Goal: Communication & Community: Answer question/provide support

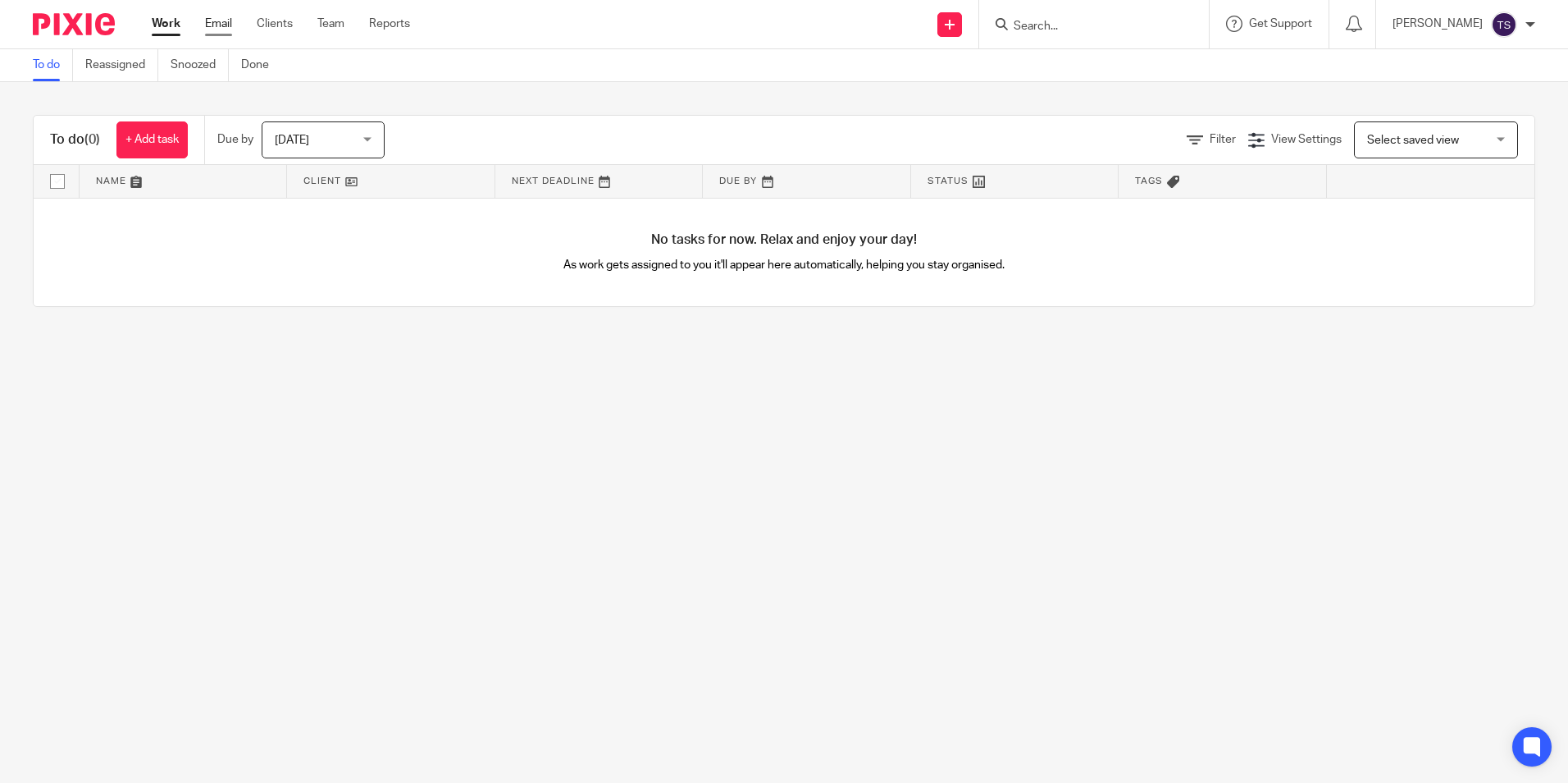
click at [216, 24] on link "Email" at bounding box center [218, 23] width 27 height 16
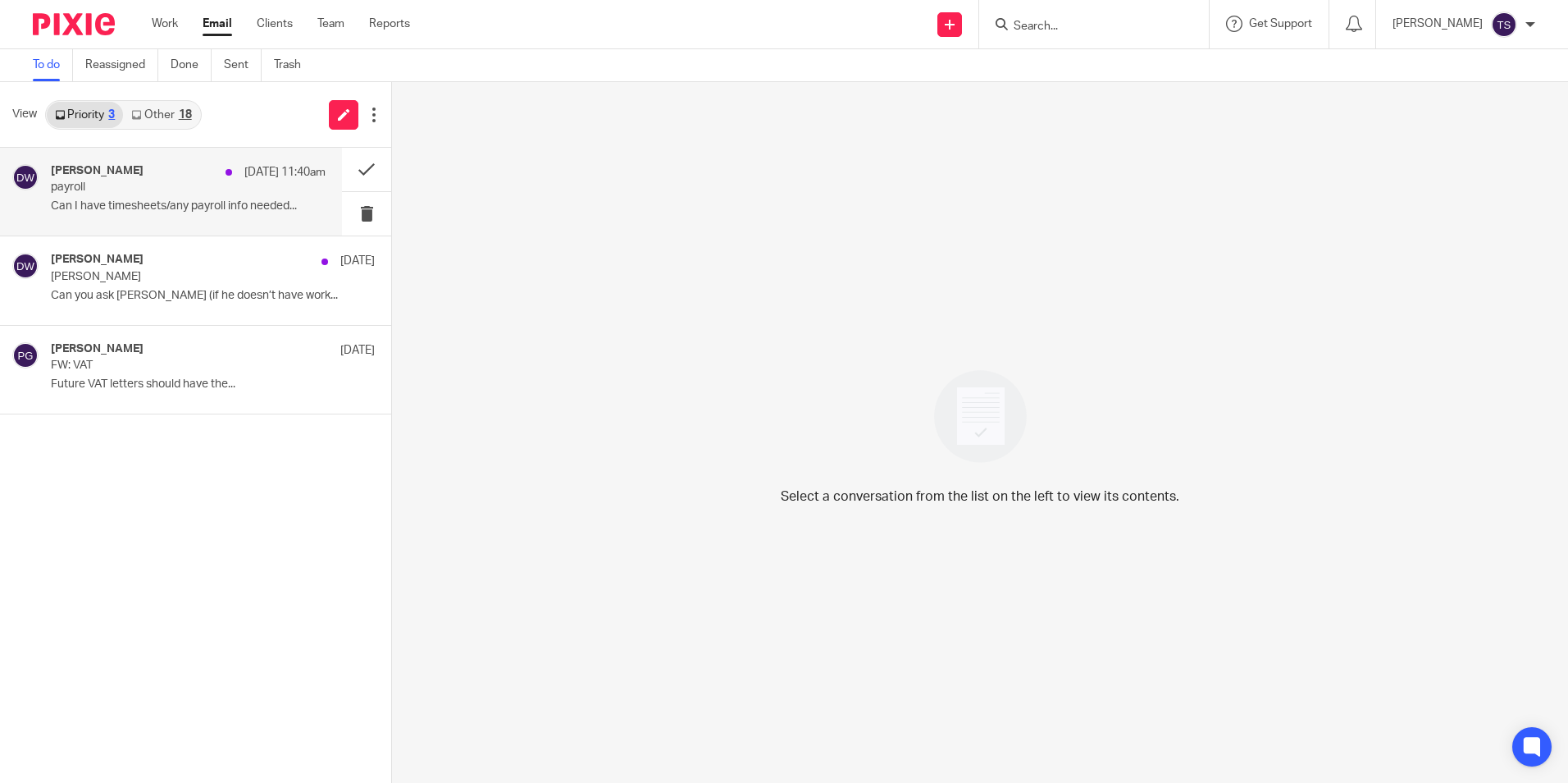
click at [96, 176] on h4 "[PERSON_NAME]" at bounding box center [97, 171] width 93 height 14
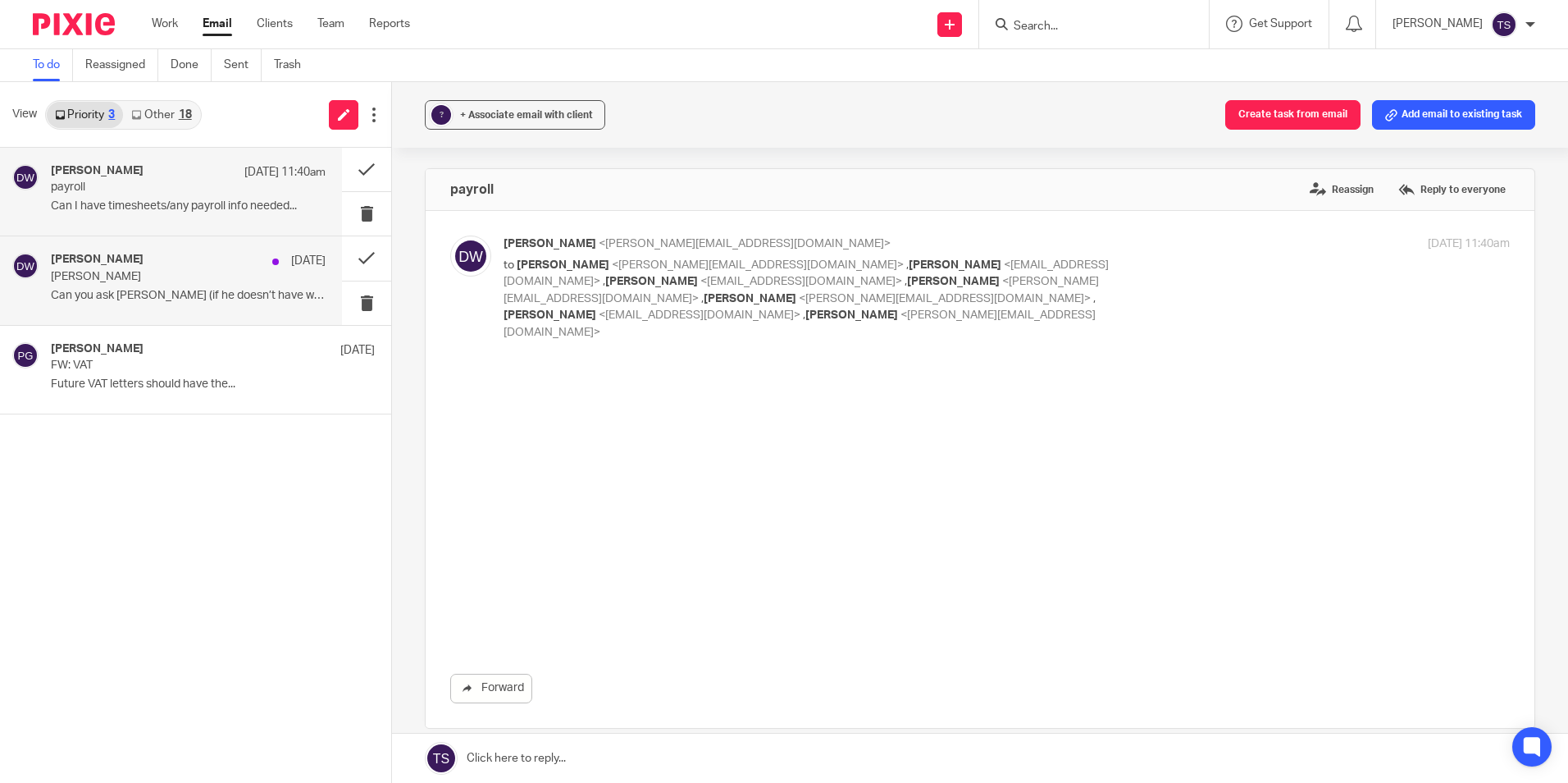
click at [153, 305] on div "[PERSON_NAME] [DATE] [PERSON_NAME] Can you ask [PERSON_NAME] (if he doesn’t hav…" at bounding box center [188, 280] width 274 height 55
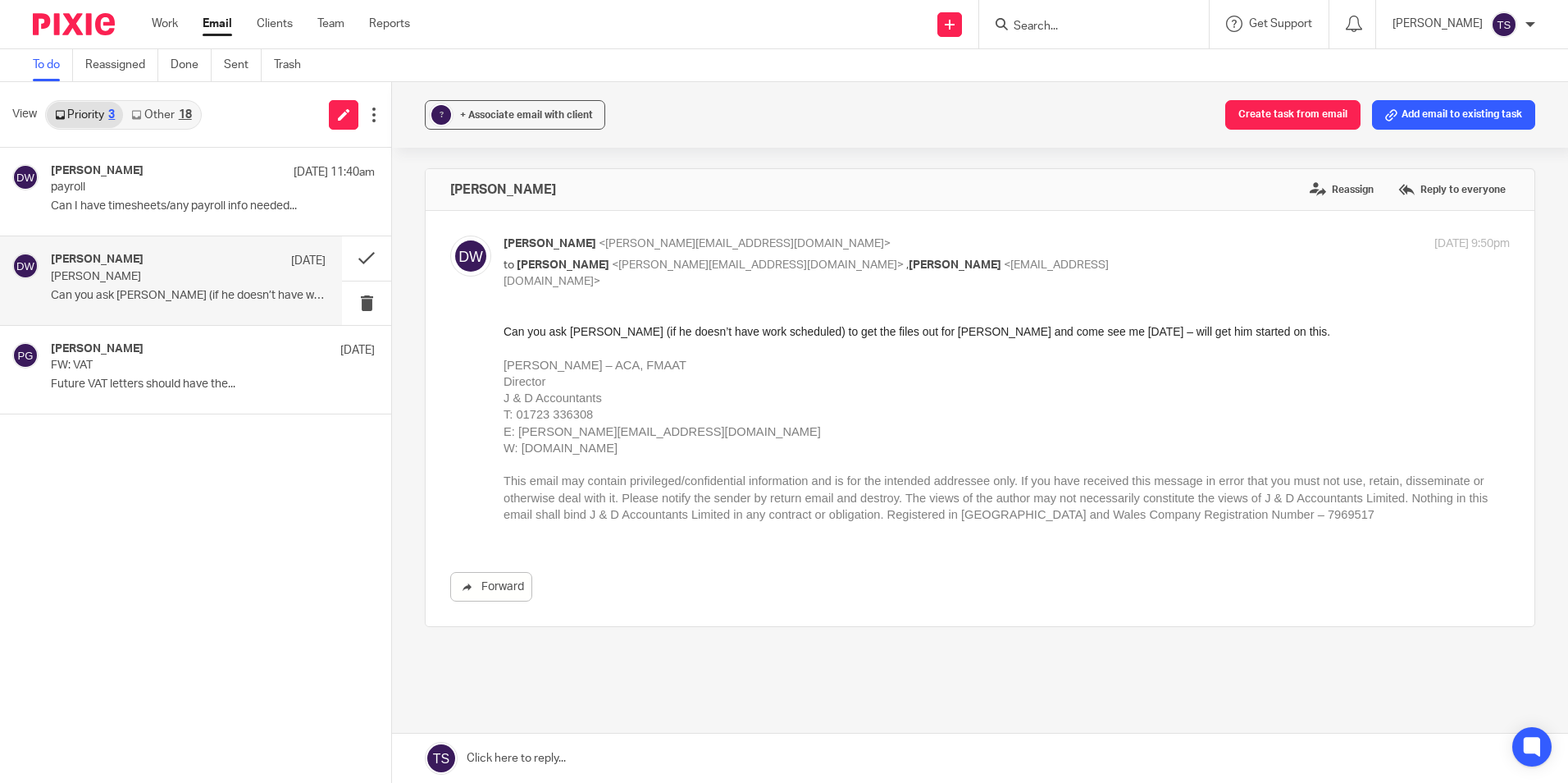
click at [175, 104] on link "Other 18" at bounding box center [161, 115] width 76 height 26
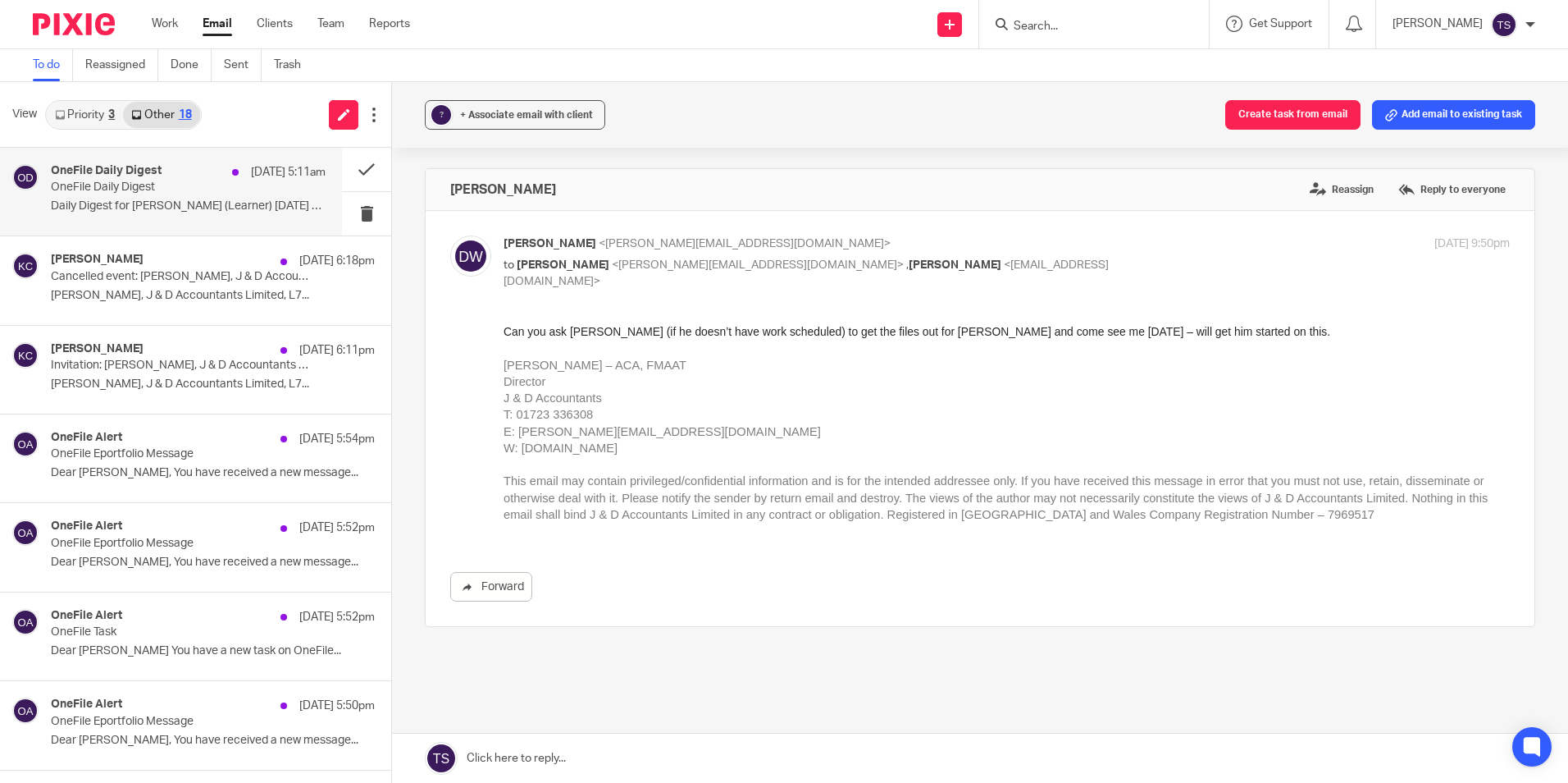
click at [184, 223] on div "OneFile Daily Digest [DATE] 5:11am OneFile Daily Digest Daily Digest for [PERSO…" at bounding box center [171, 191] width 342 height 88
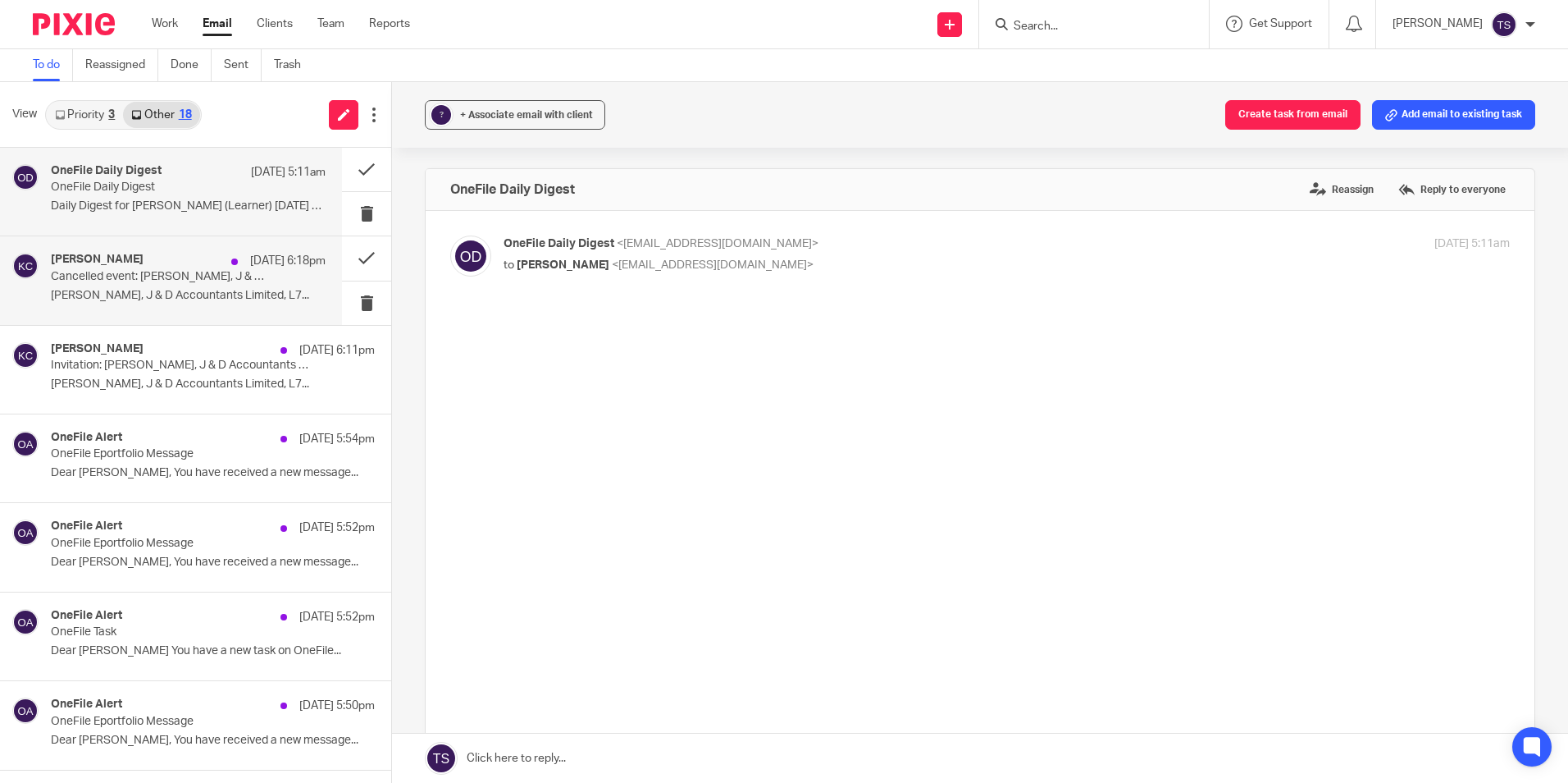
click at [184, 279] on p "Cancelled event: [PERSON_NAME], J & D Accountants Limited, L7 ACA/CTA @ [DATE] …" at bounding box center [160, 276] width 219 height 14
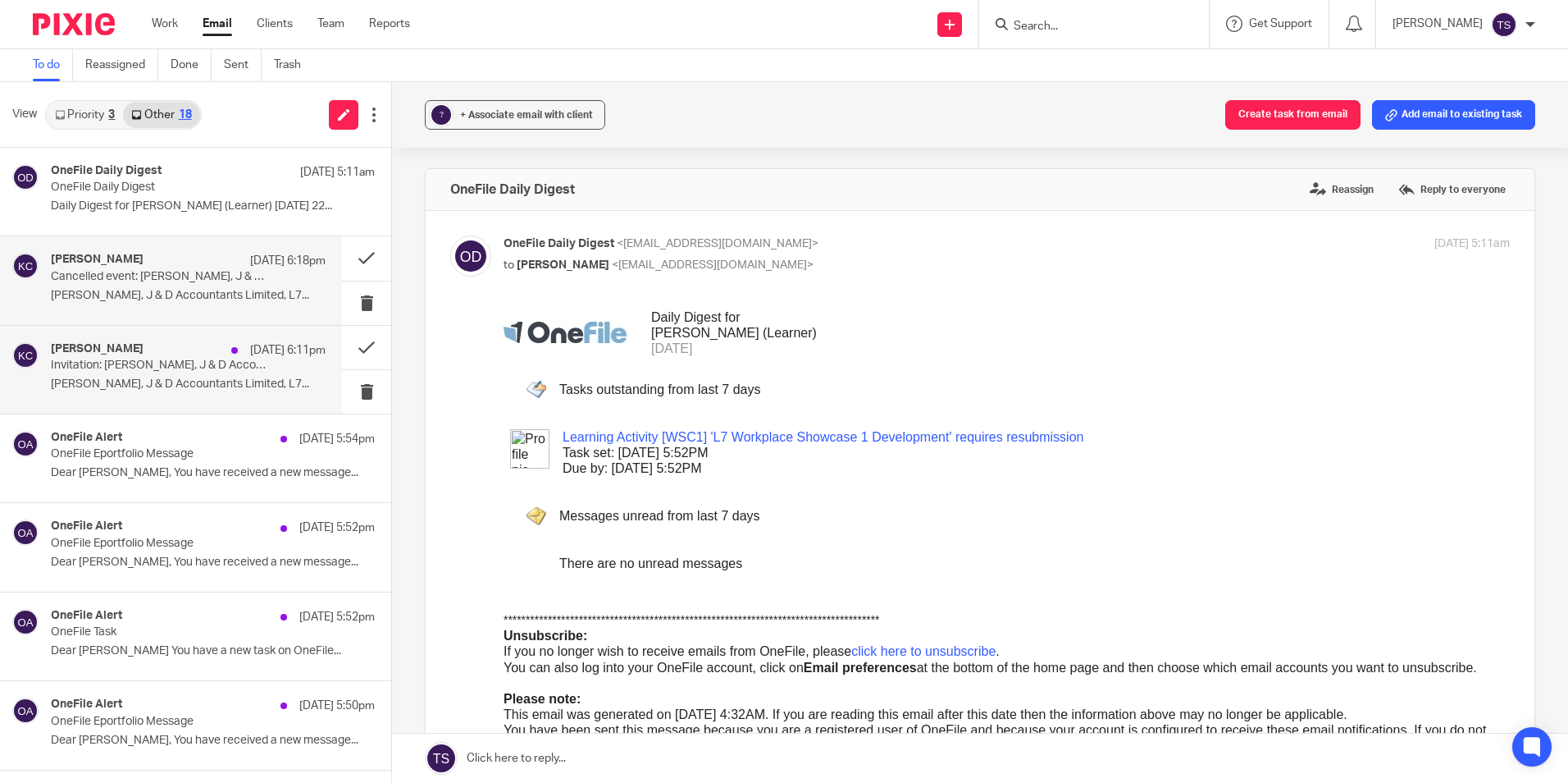
click at [171, 387] on p "[PERSON_NAME], J & D Accountants Limited, L7..." at bounding box center [188, 384] width 274 height 14
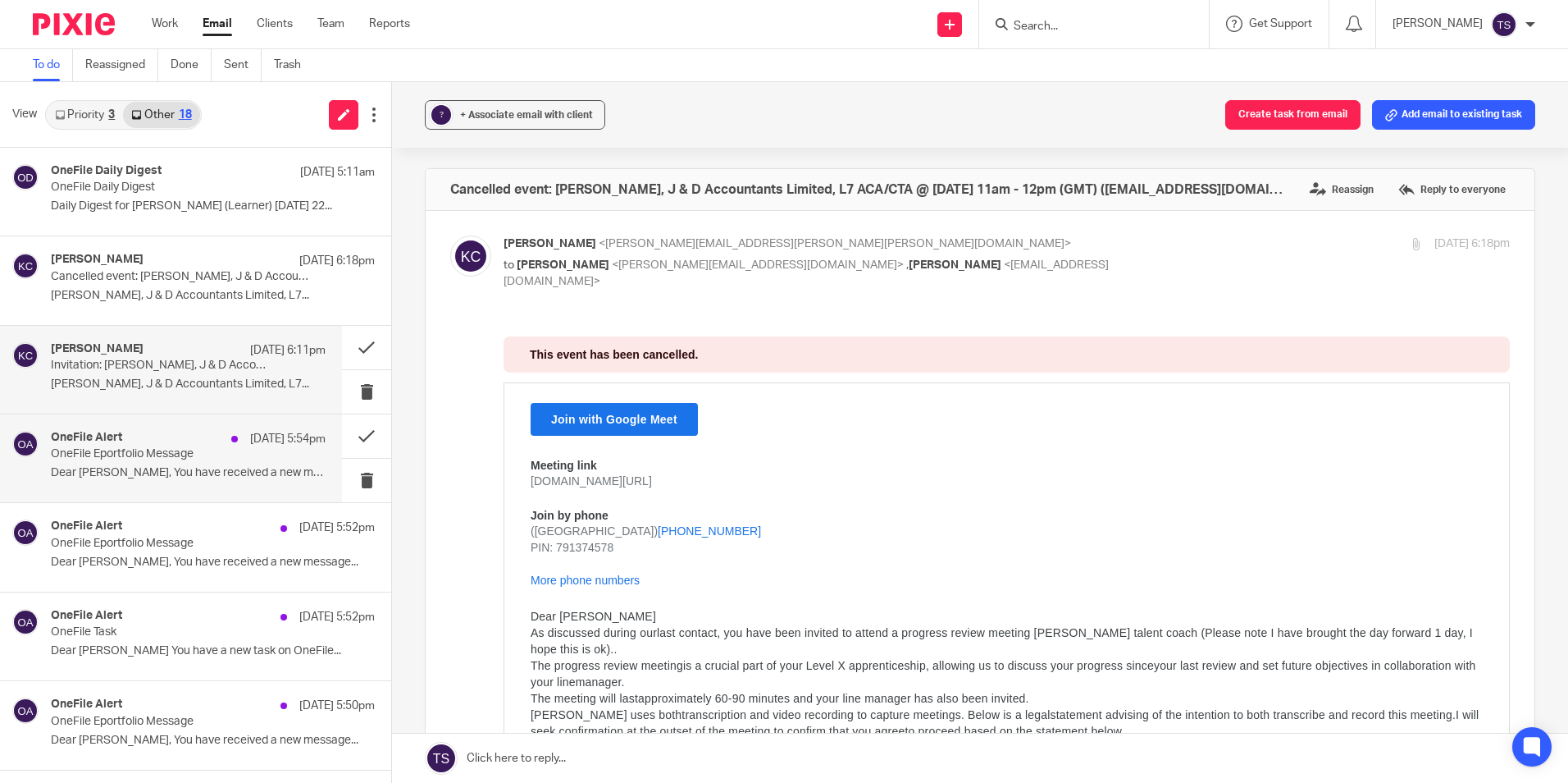
click at [175, 437] on div "OneFile Alert [DATE] 5:54pm" at bounding box center [188, 439] width 274 height 16
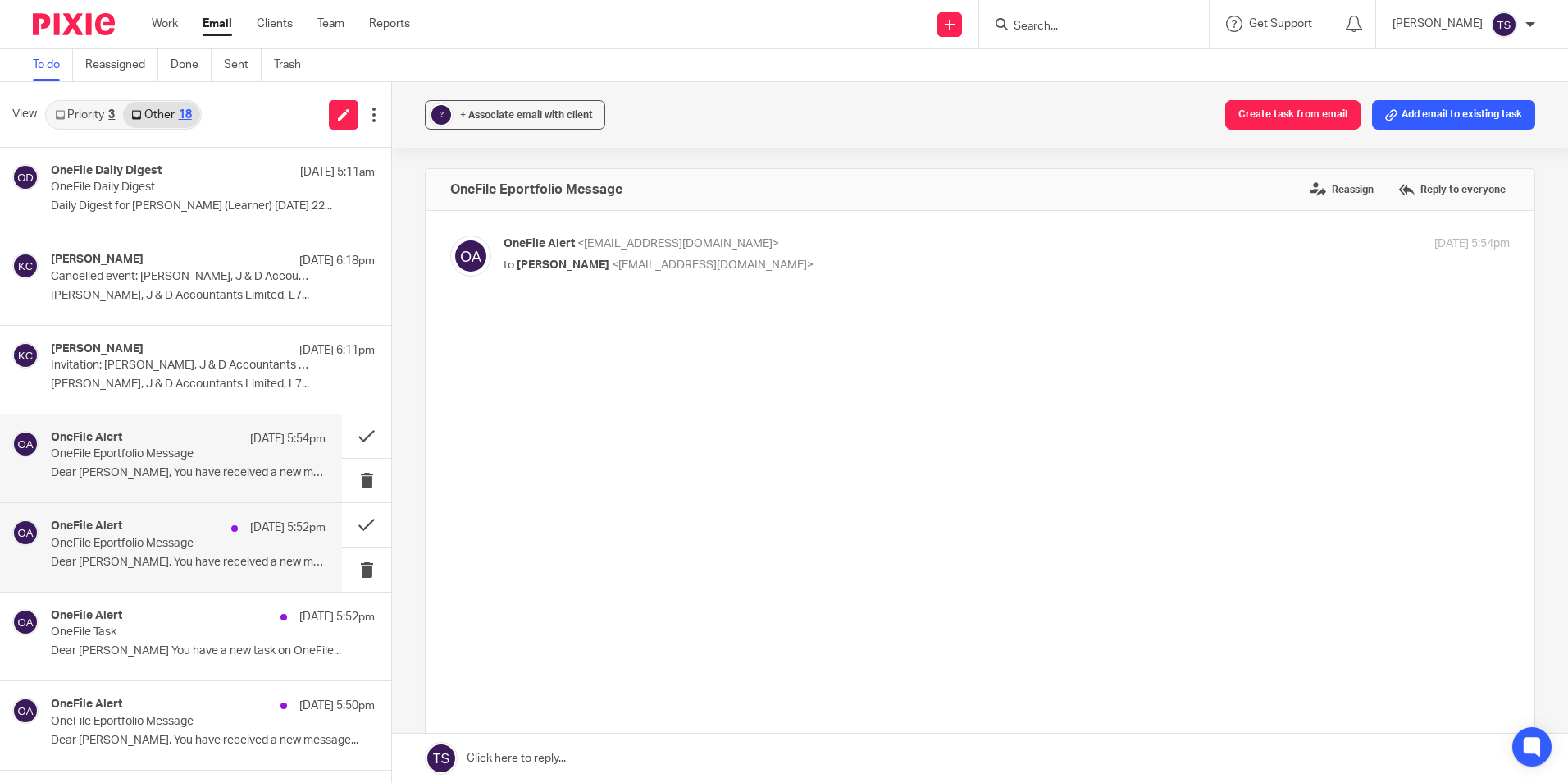
click at [175, 526] on div "OneFile Alert [DATE] 5:52pm" at bounding box center [188, 527] width 274 height 16
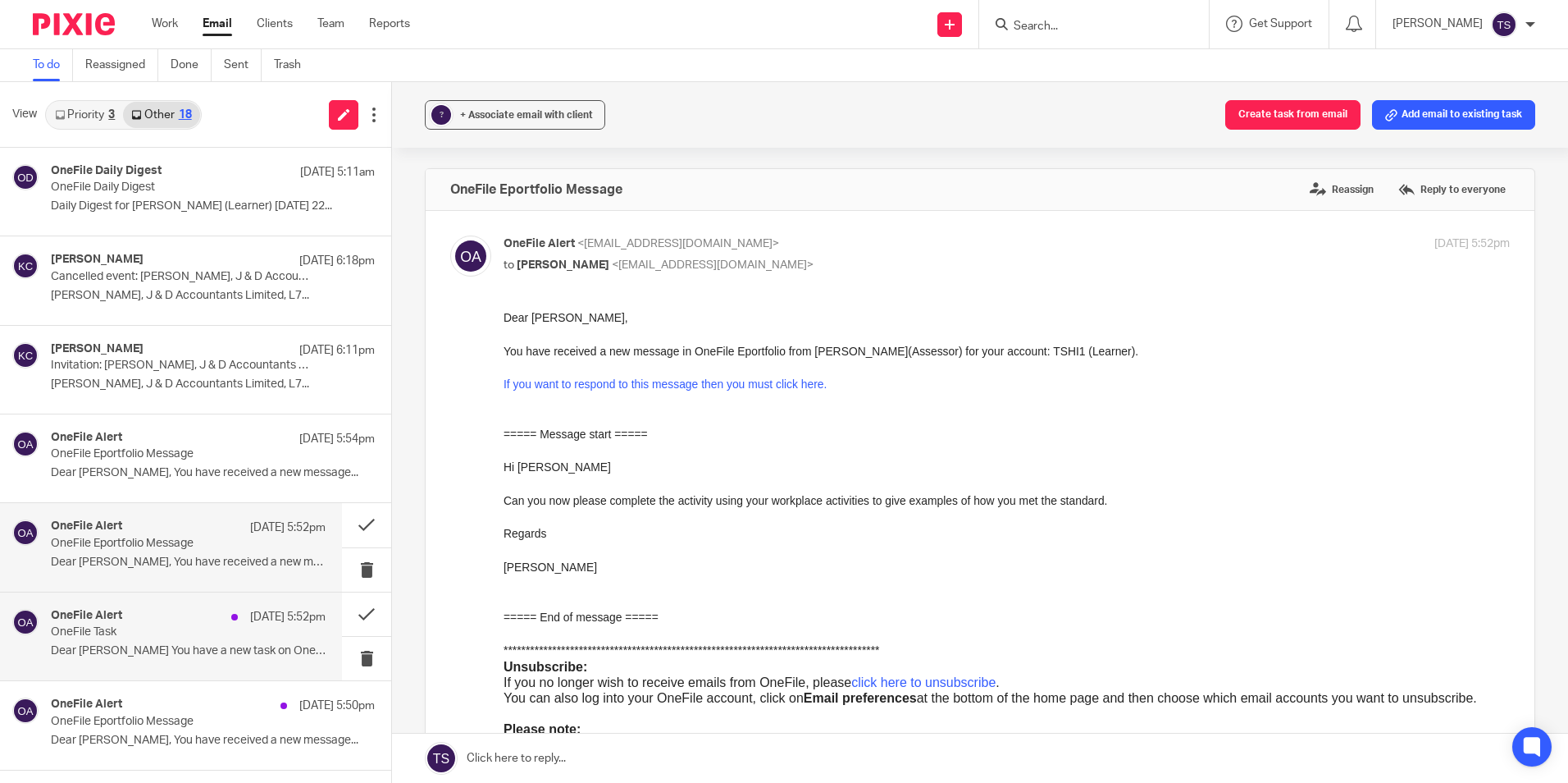
click at [182, 620] on div "OneFile Alert [DATE] 5:52pm" at bounding box center [188, 617] width 274 height 16
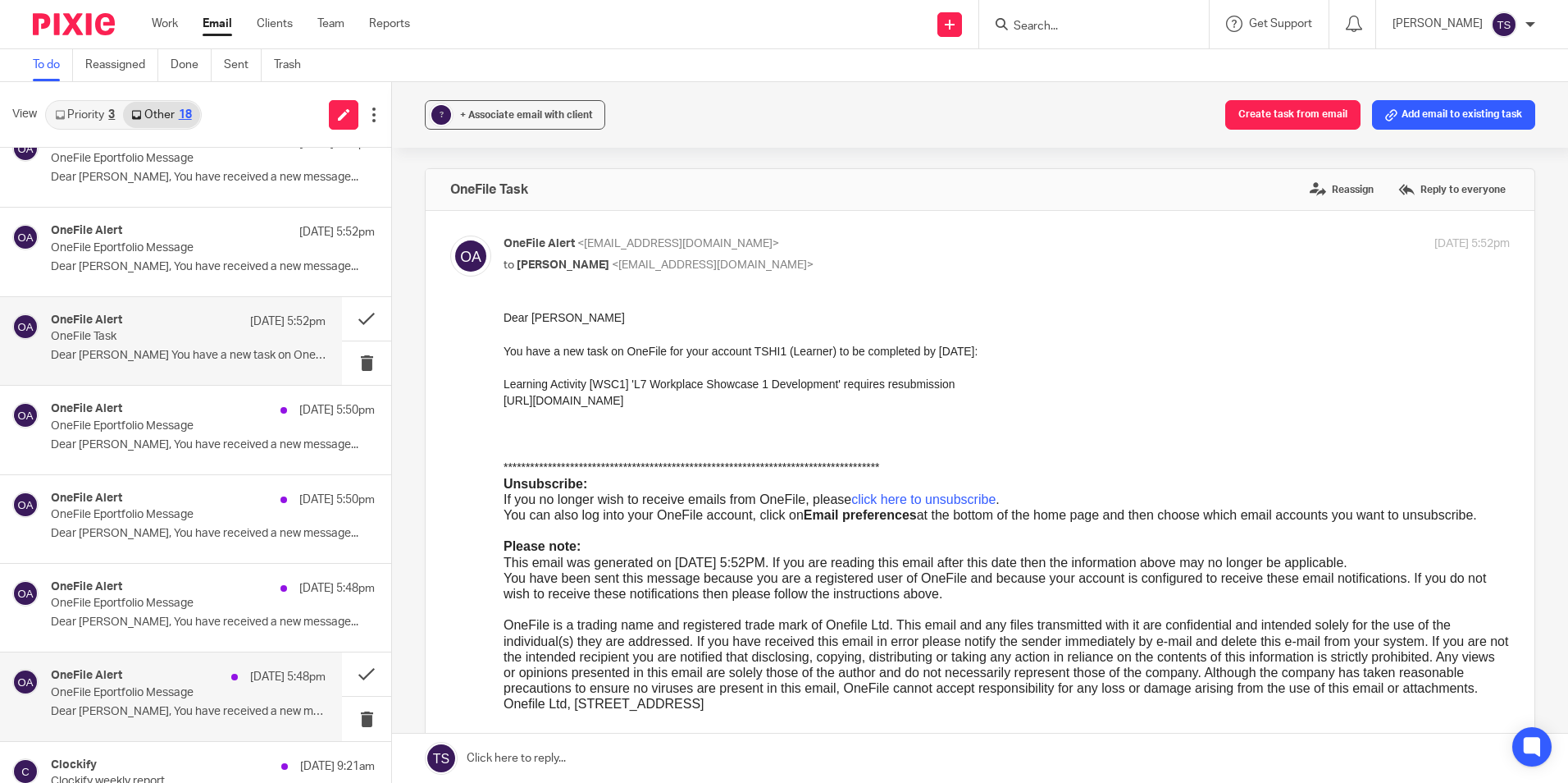
scroll to position [410, 0]
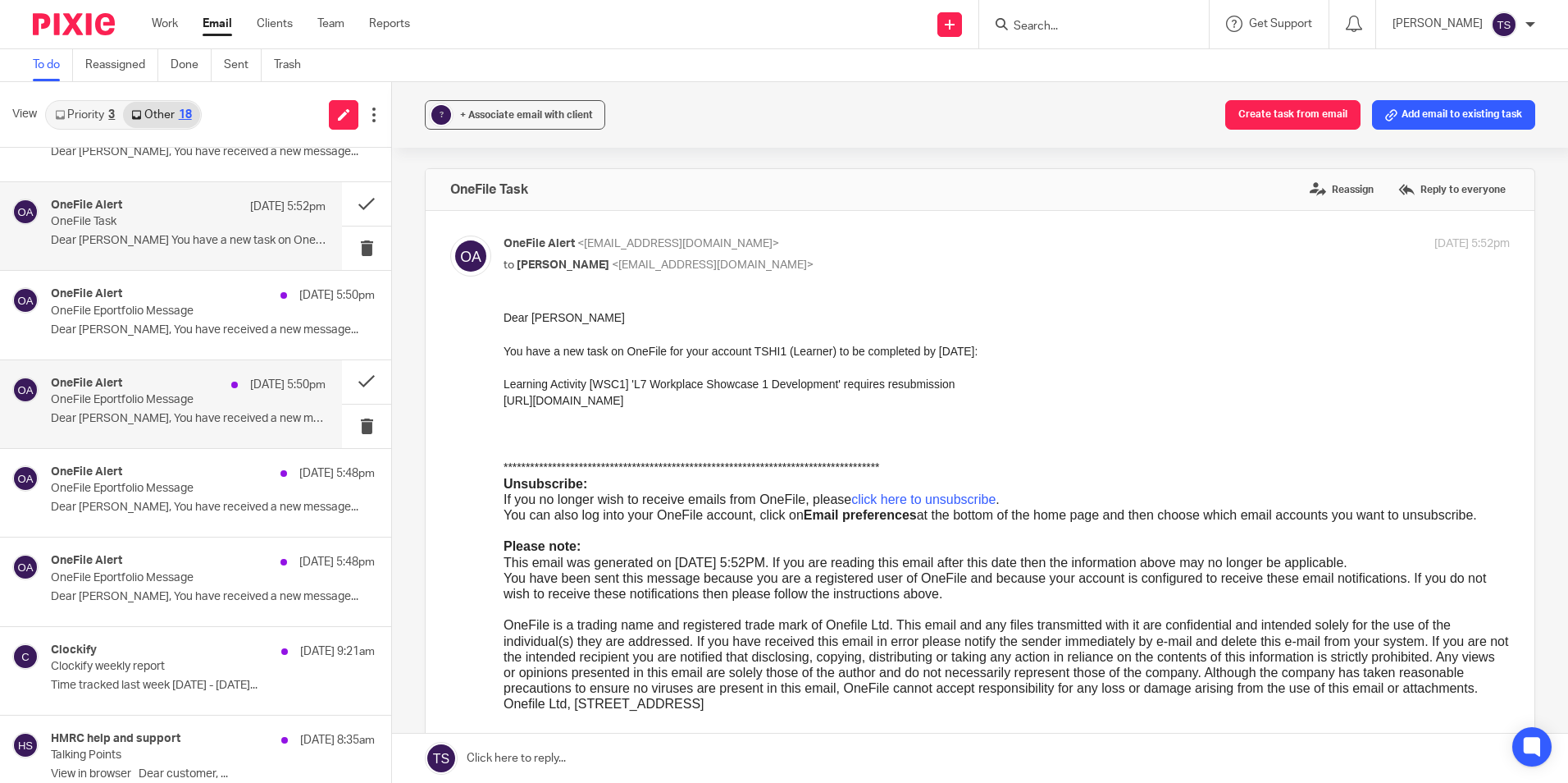
click at [183, 431] on div "OneFile Alert [DATE] 5:50pm OneFile Eportfolio Message Dear [PERSON_NAME], You …" at bounding box center [188, 404] width 274 height 55
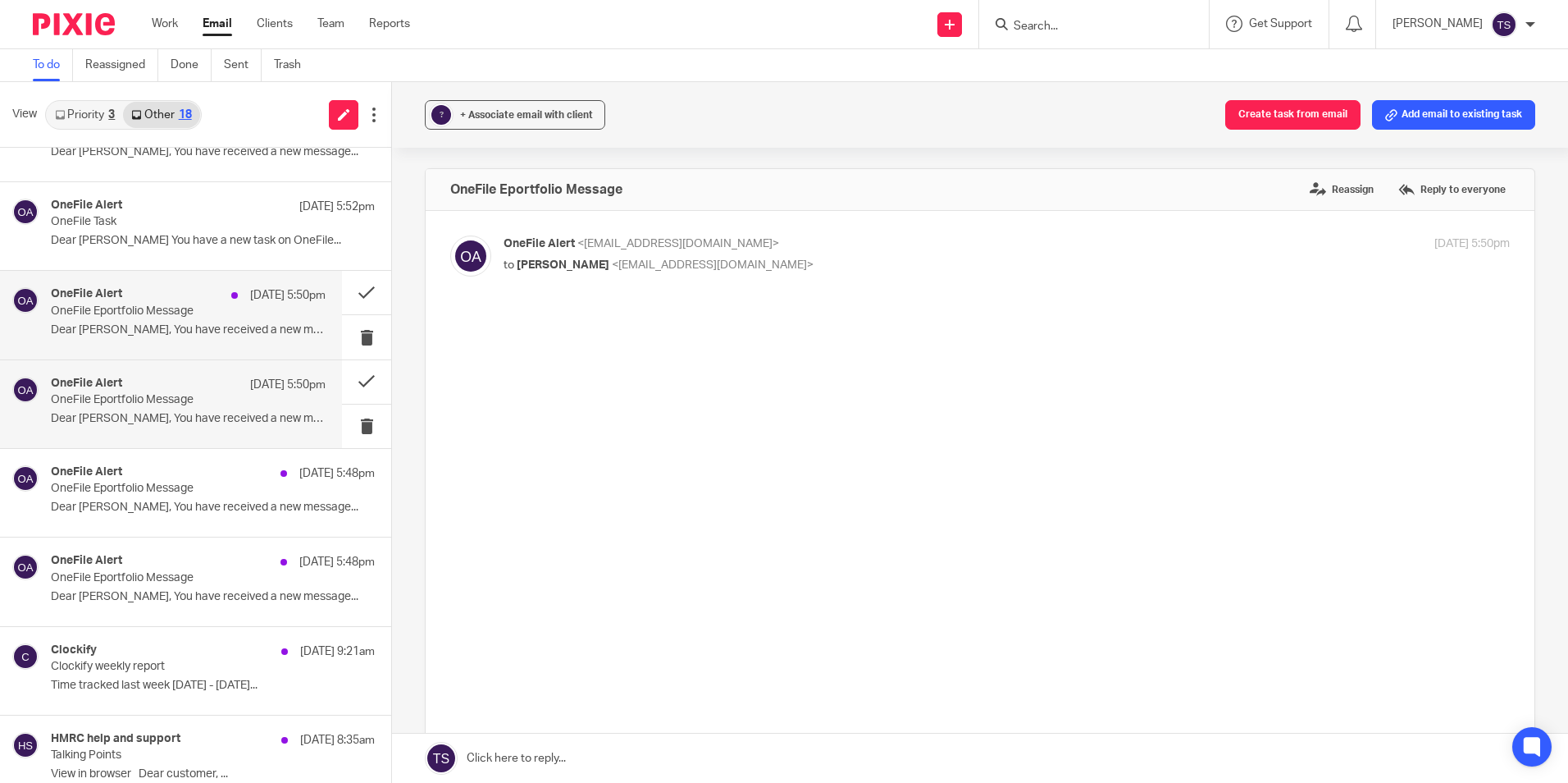
click at [161, 326] on p "Dear [PERSON_NAME], You have received a new message..." at bounding box center [188, 330] width 274 height 14
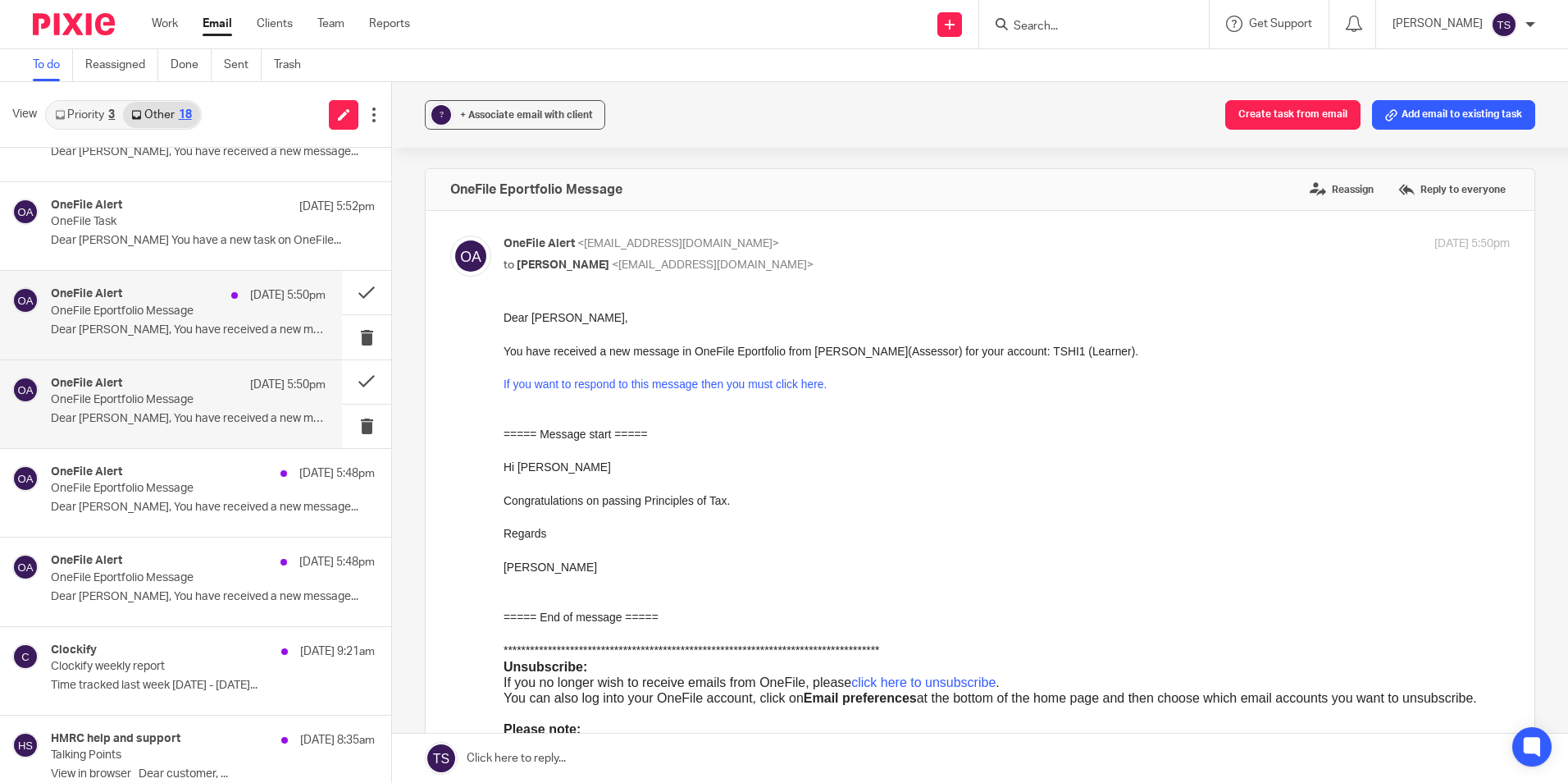
scroll to position [0, 0]
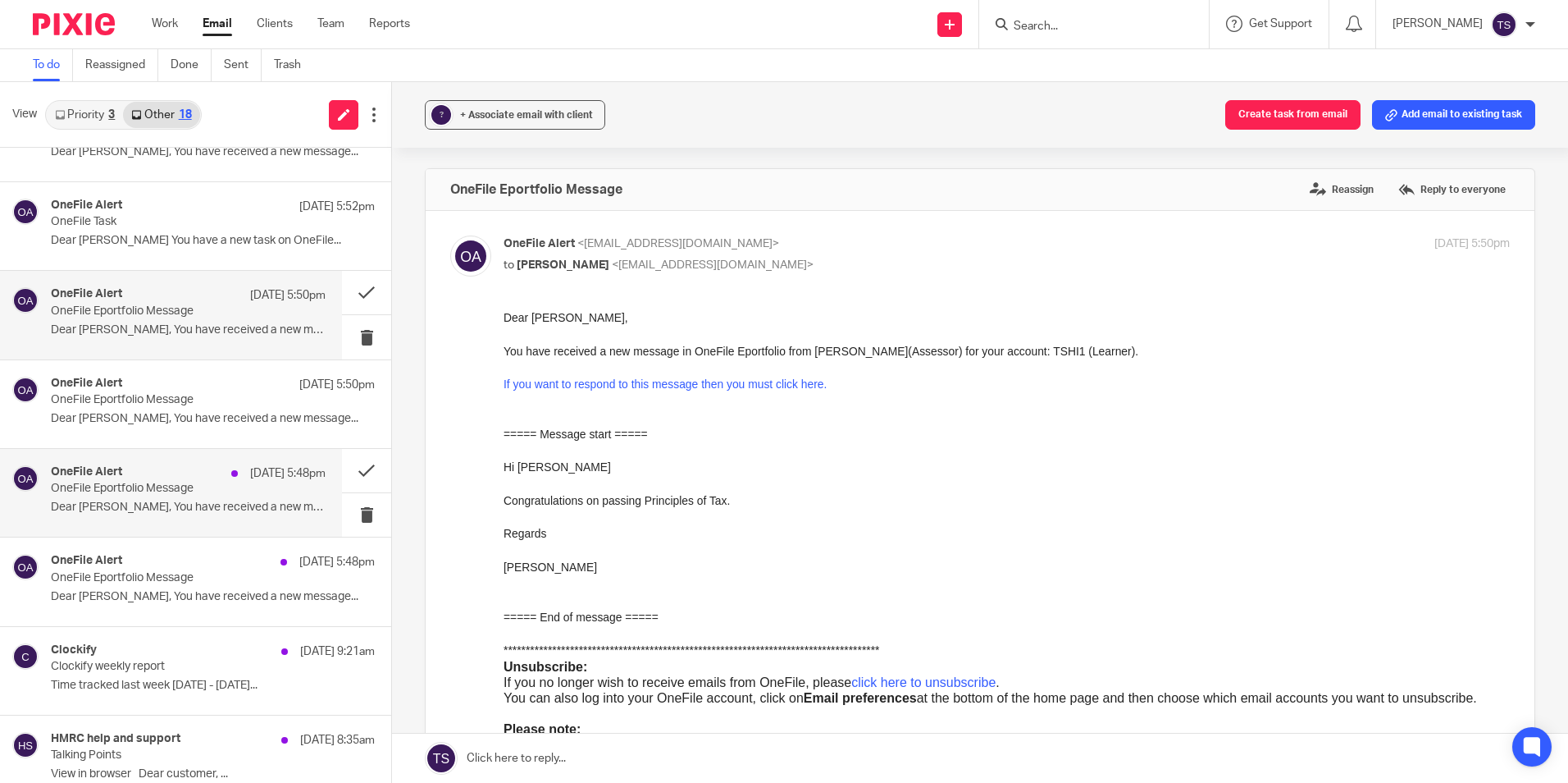
click at [183, 462] on div "OneFile Alert [DATE] 5:48pm OneFile Eportfolio Message Dear [PERSON_NAME], You …" at bounding box center [171, 492] width 342 height 88
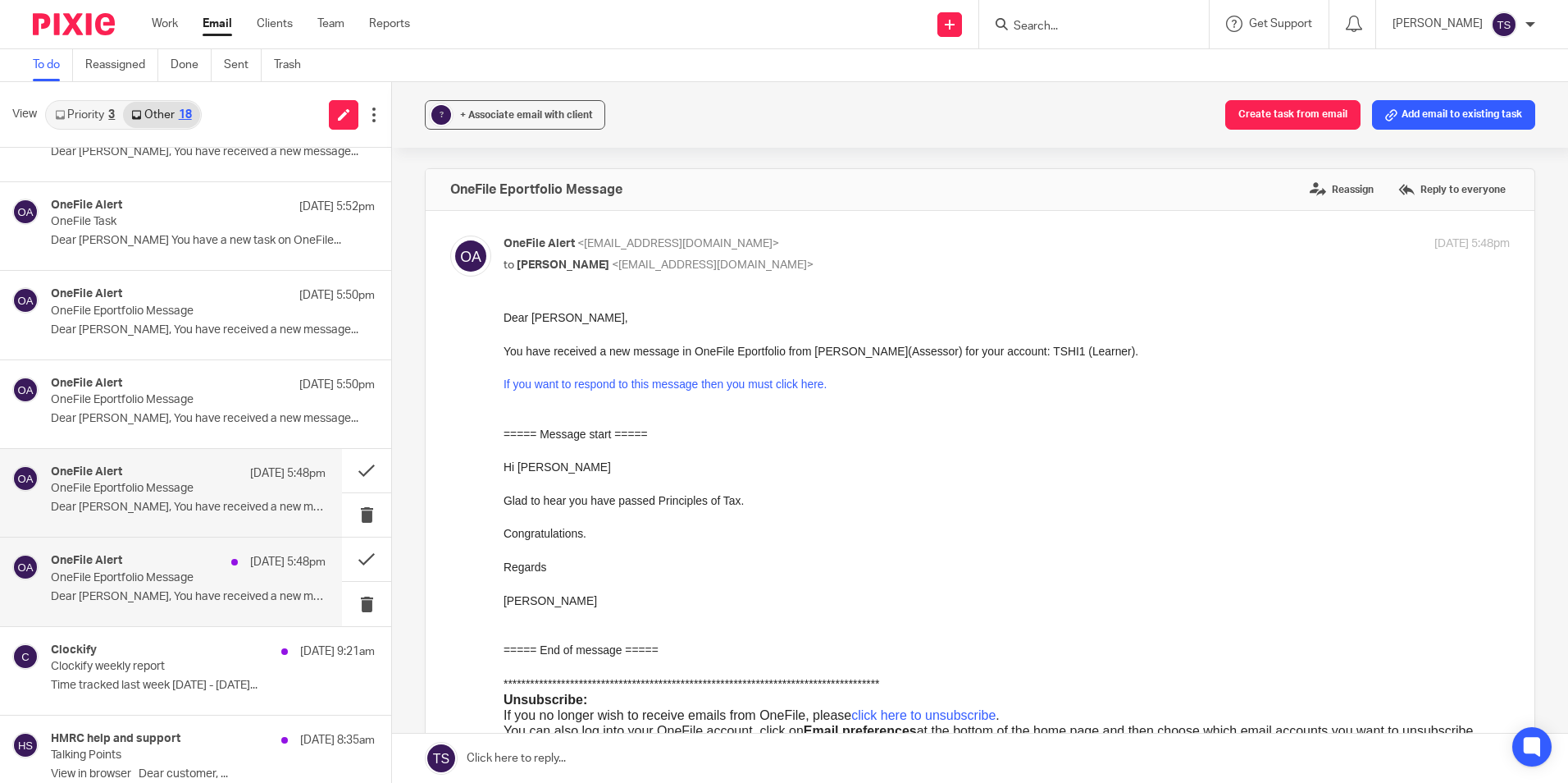
click at [185, 581] on p "OneFile Eportfolio Message" at bounding box center [160, 577] width 219 height 14
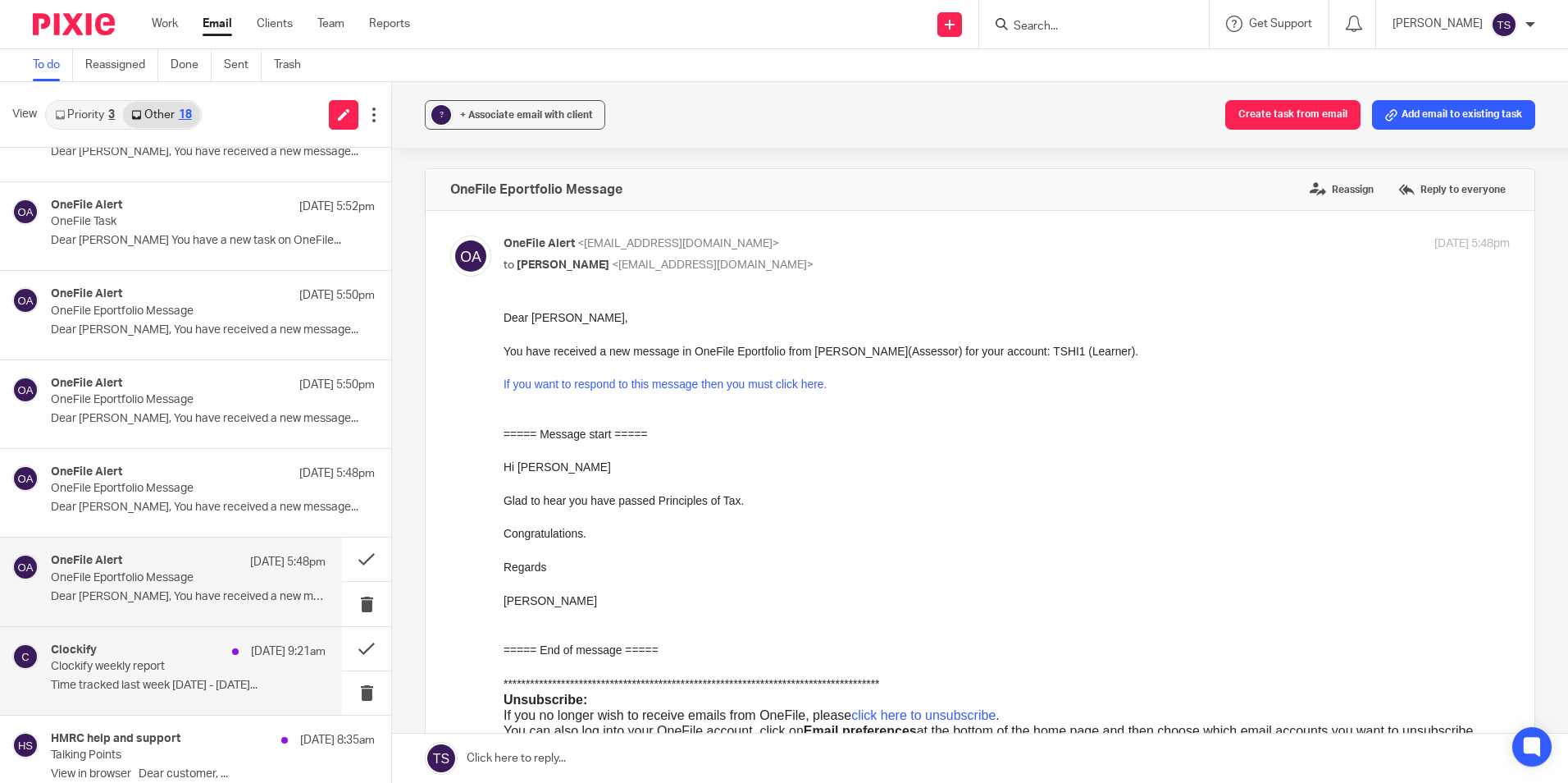
click at [178, 666] on p "Clockify weekly report" at bounding box center [160, 666] width 219 height 14
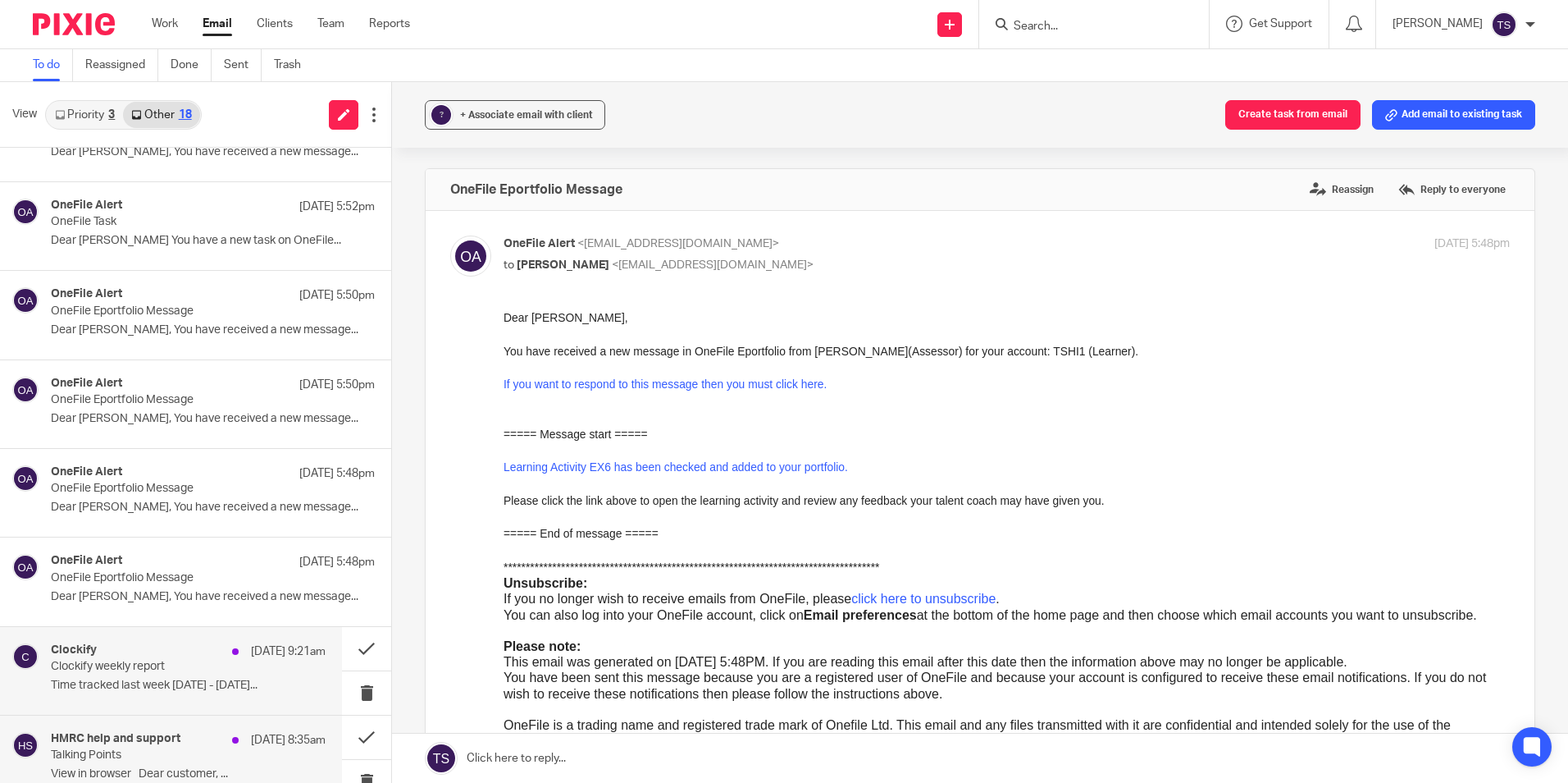
click at [169, 736] on h4 "HMRC help and support" at bounding box center [116, 738] width 130 height 14
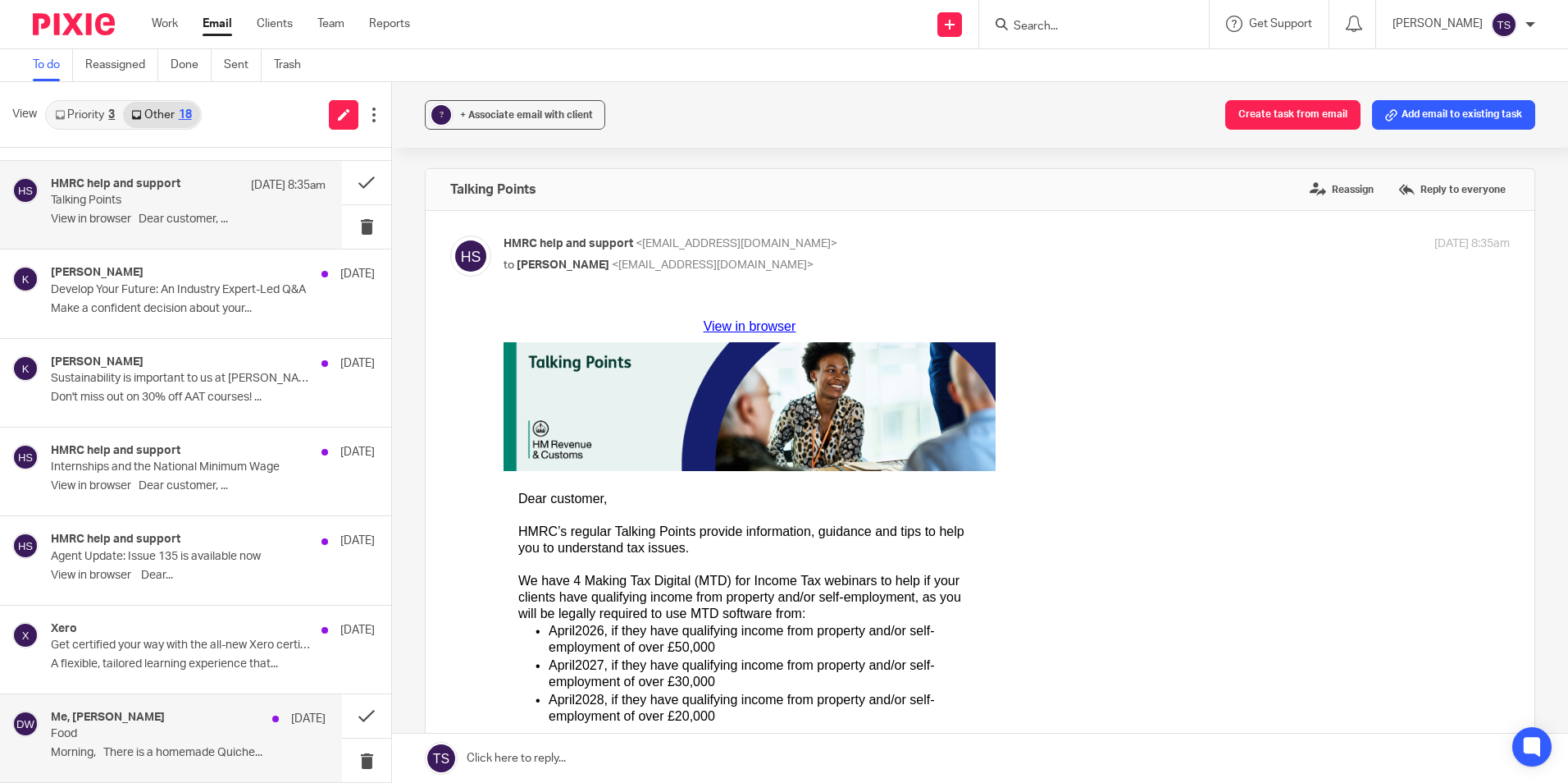
click at [179, 742] on div "Me, [PERSON_NAME] [DATE] Food Morning, There is a homemade Quiche..." at bounding box center [188, 738] width 274 height 55
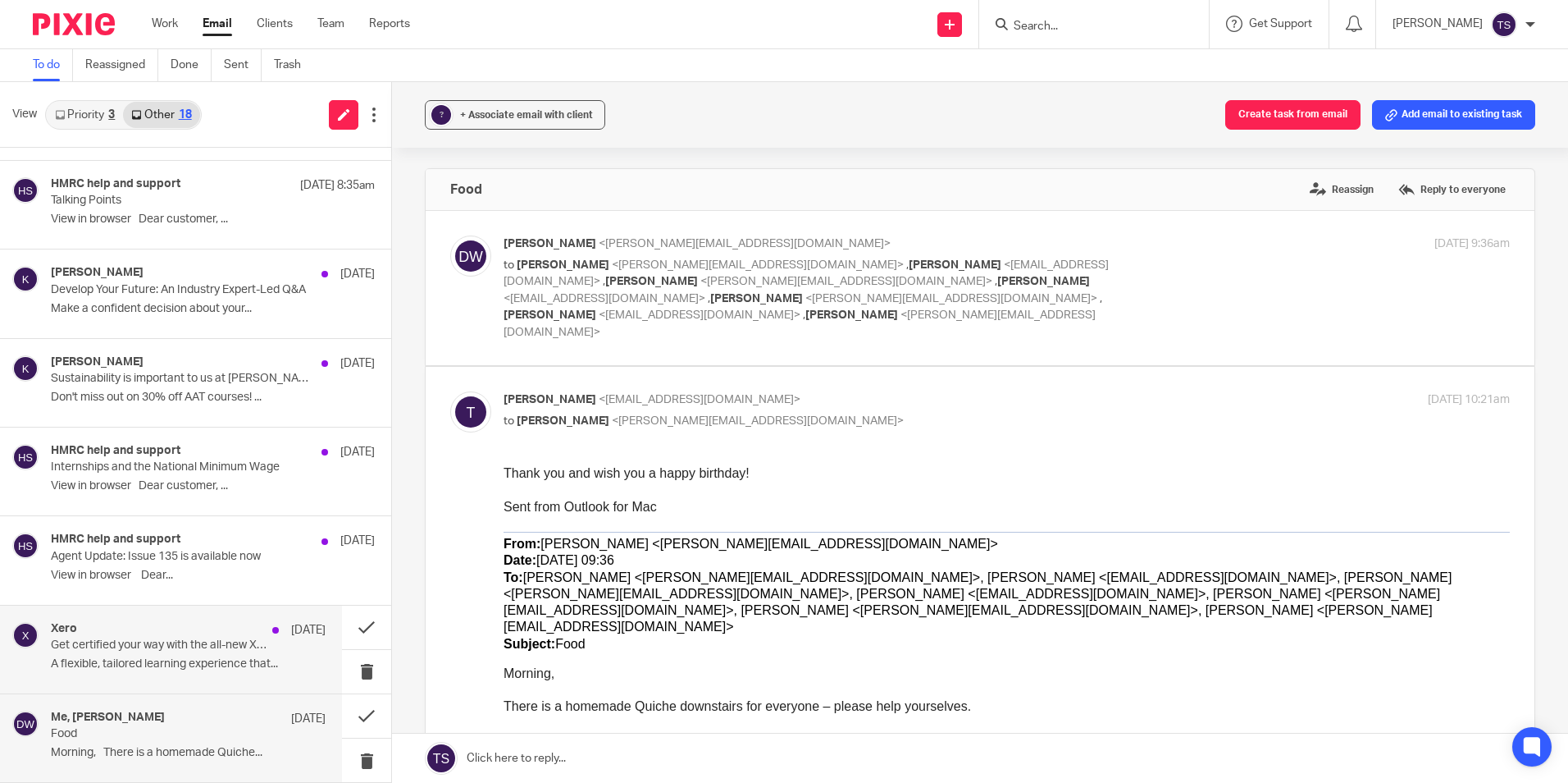
click at [162, 636] on div "Xero [DATE]" at bounding box center [188, 630] width 274 height 16
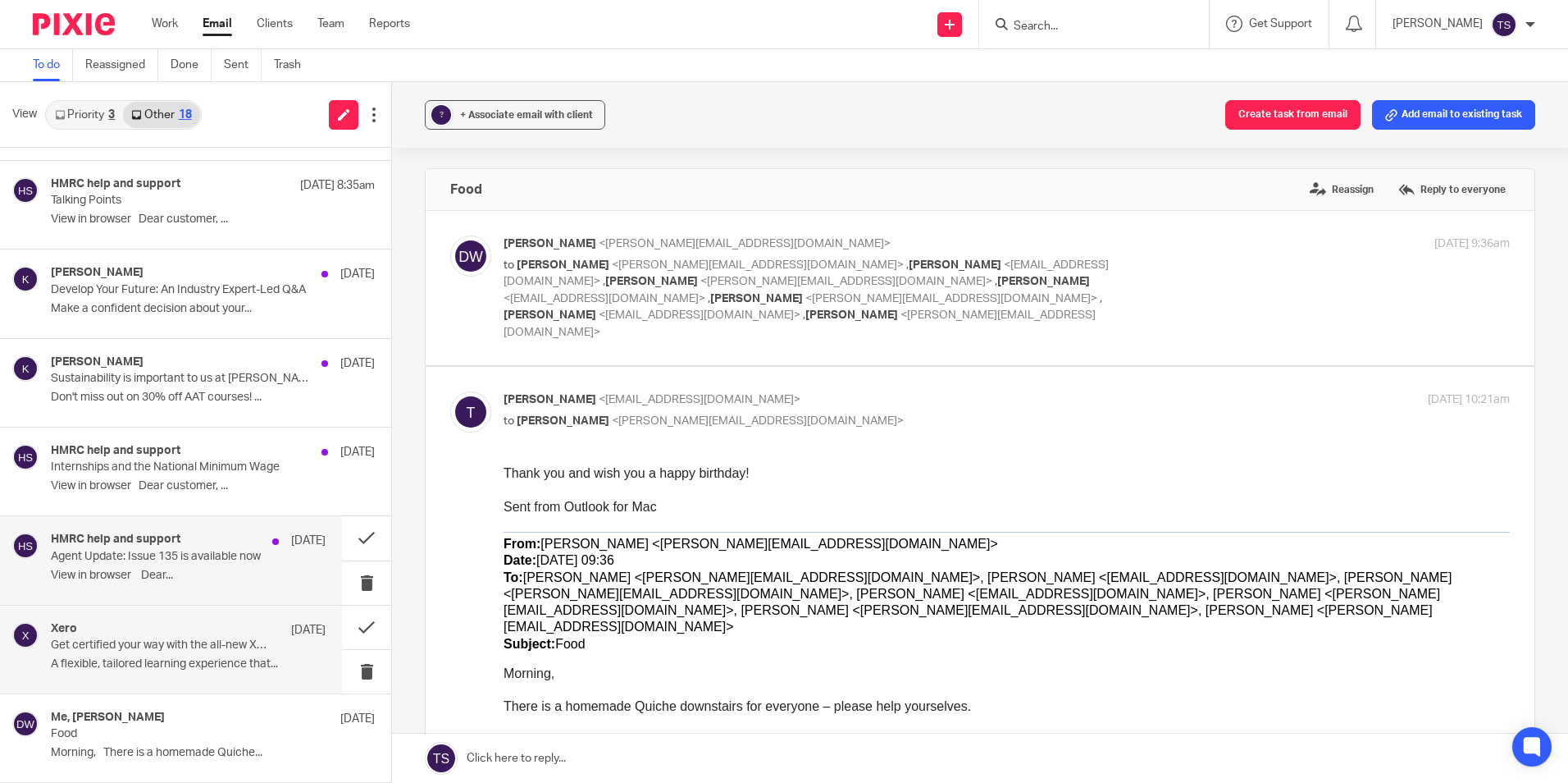
click at [167, 563] on p "Agent Update: Issue 135 is available now" at bounding box center [160, 556] width 219 height 14
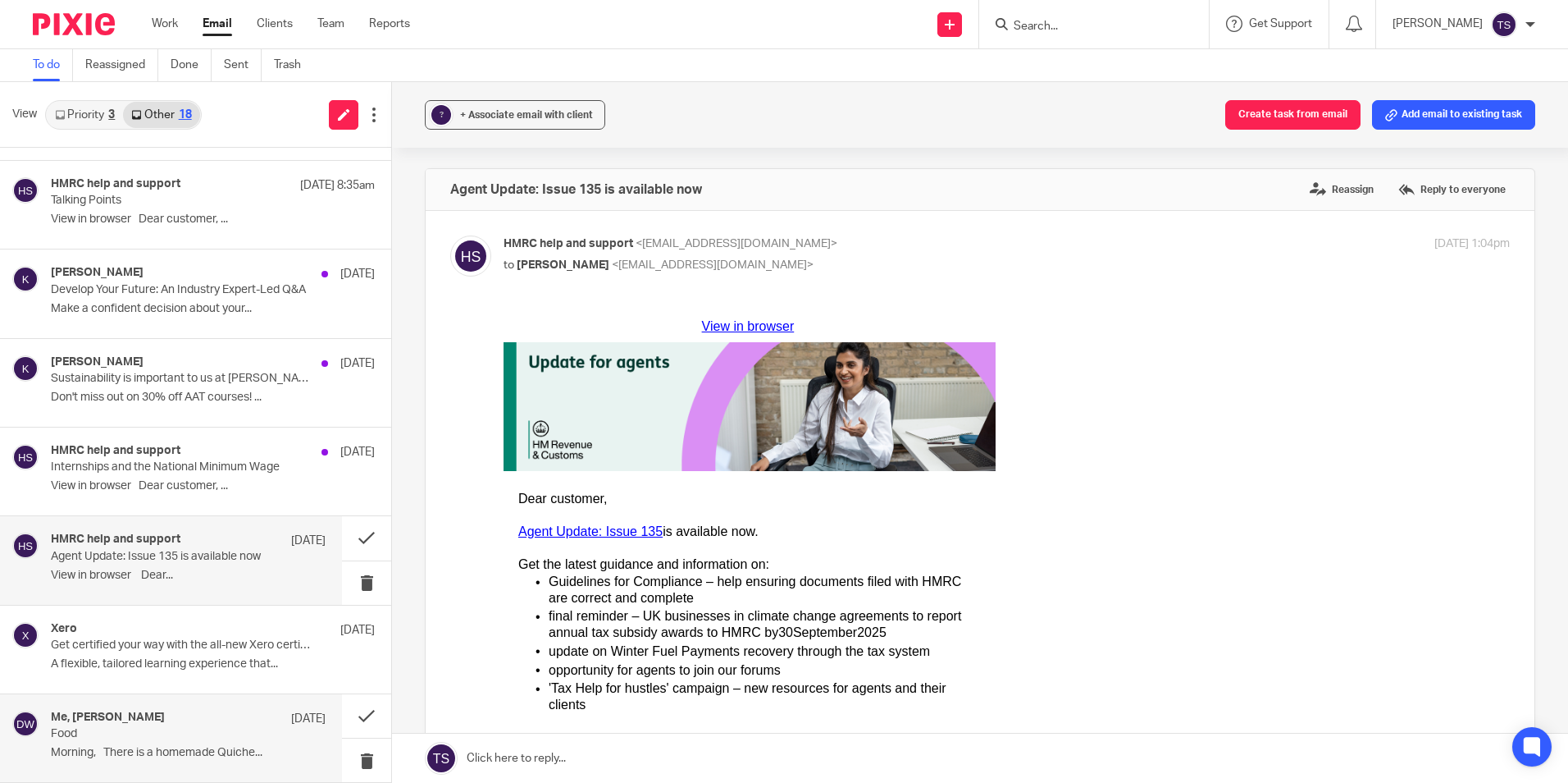
click at [136, 713] on h4 "Me, [PERSON_NAME]" at bounding box center [107, 717] width 114 height 14
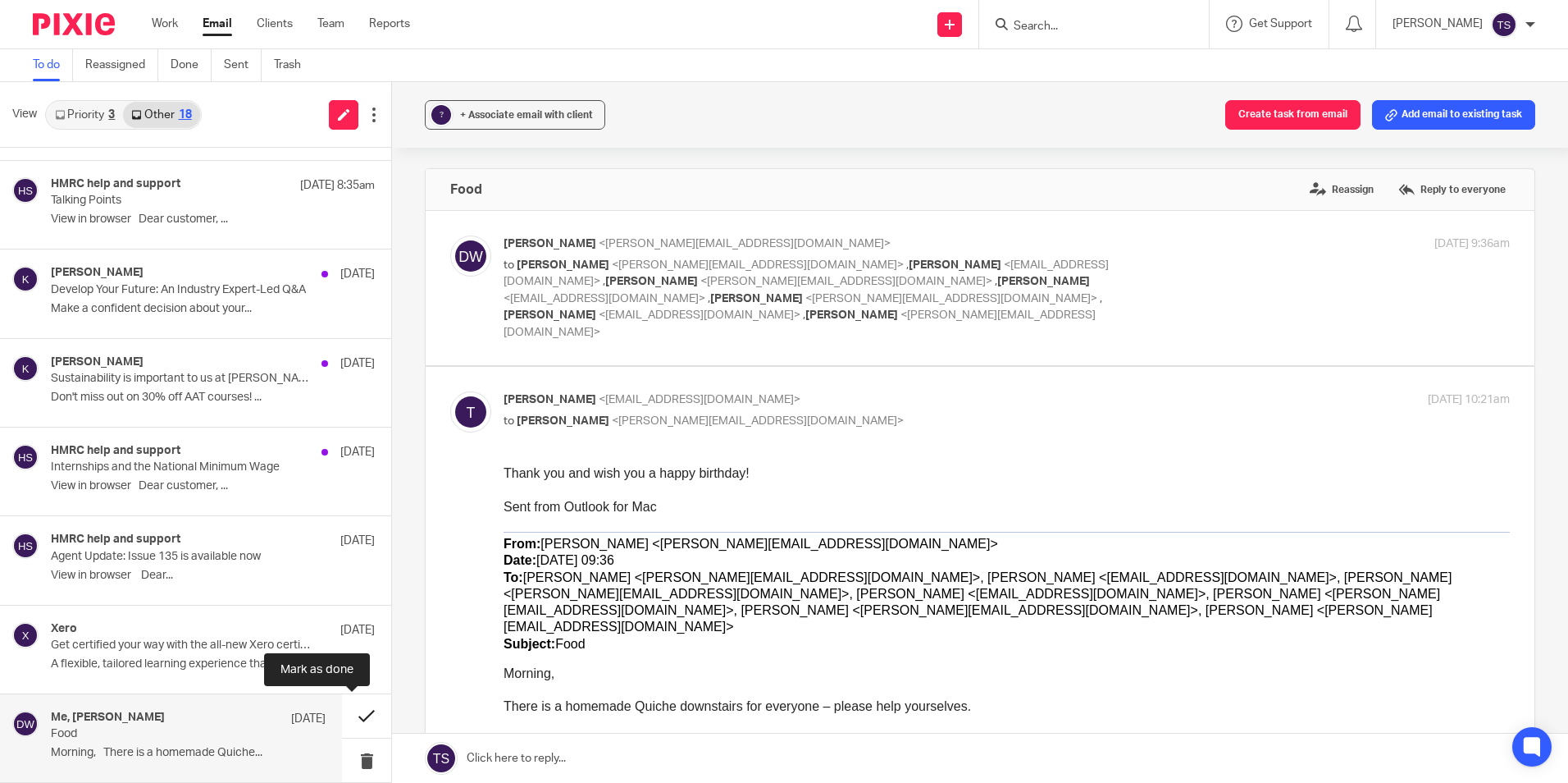
click at [352, 710] on button at bounding box center [366, 716] width 50 height 43
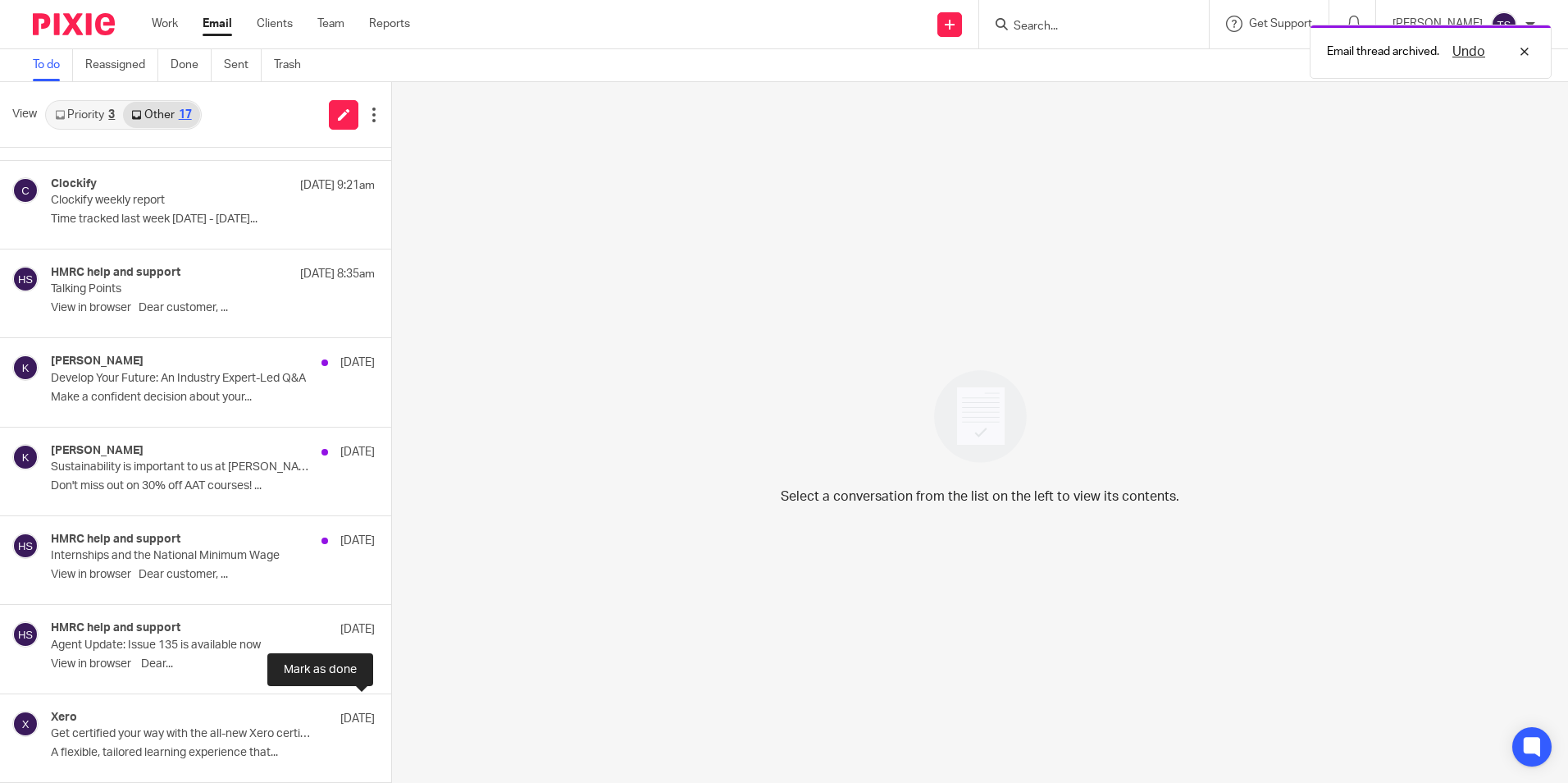
click at [391, 710] on button at bounding box center [397, 716] width 14 height 43
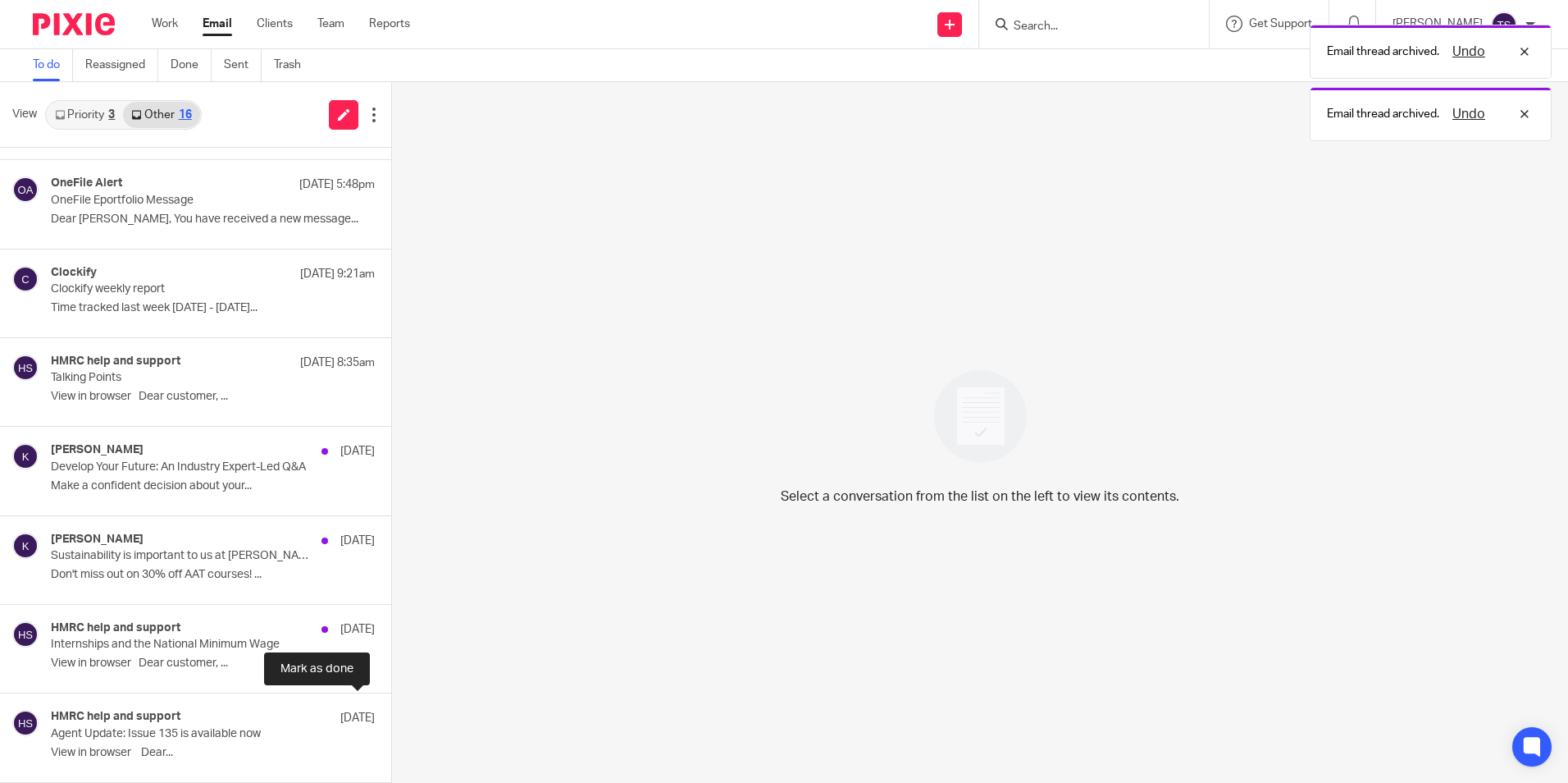
click at [391, 710] on button at bounding box center [397, 715] width 14 height 43
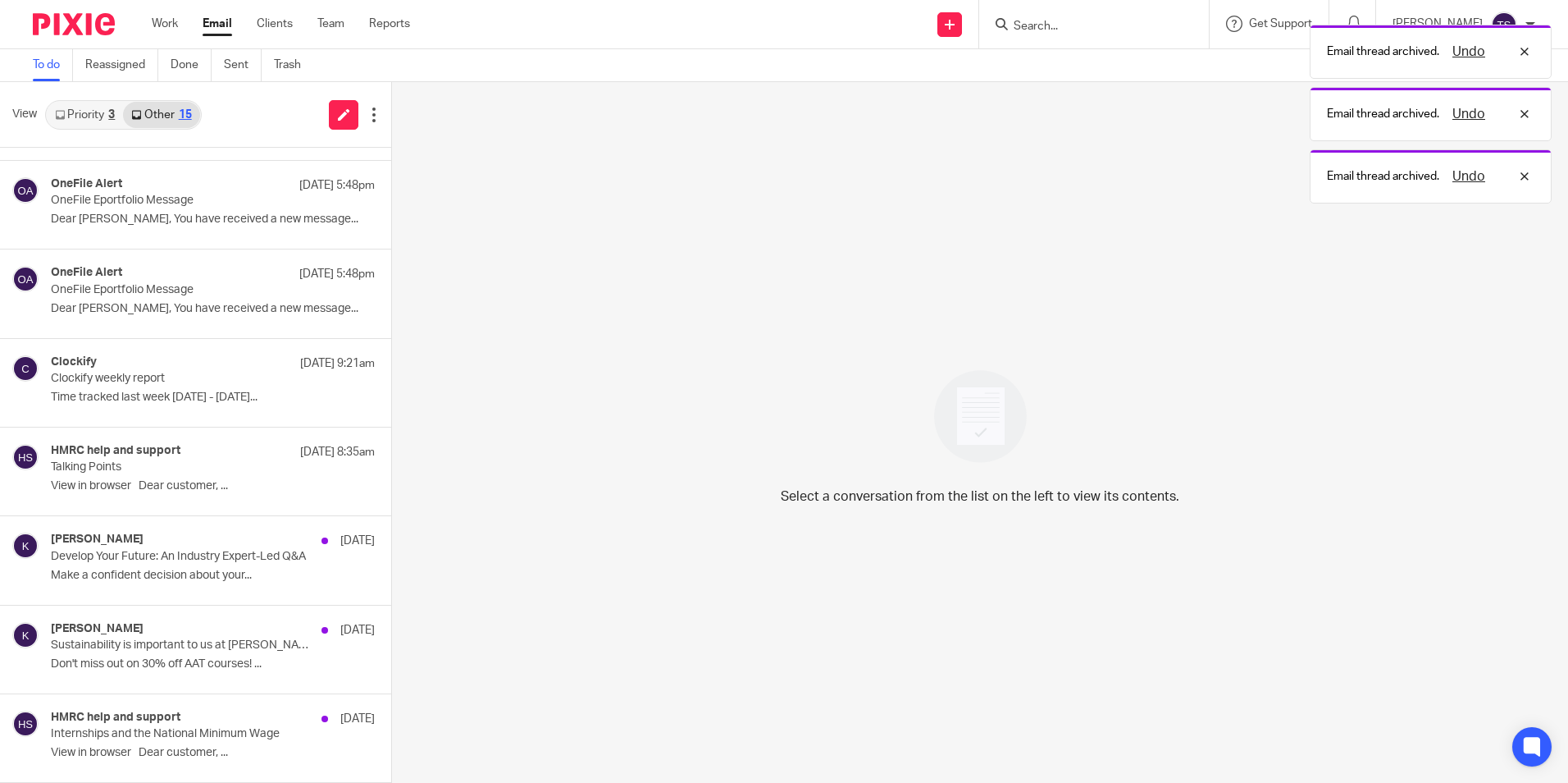
scroll to position [698, 0]
click at [228, 712] on div "HMRC help and support [DATE]" at bounding box center [188, 719] width 274 height 16
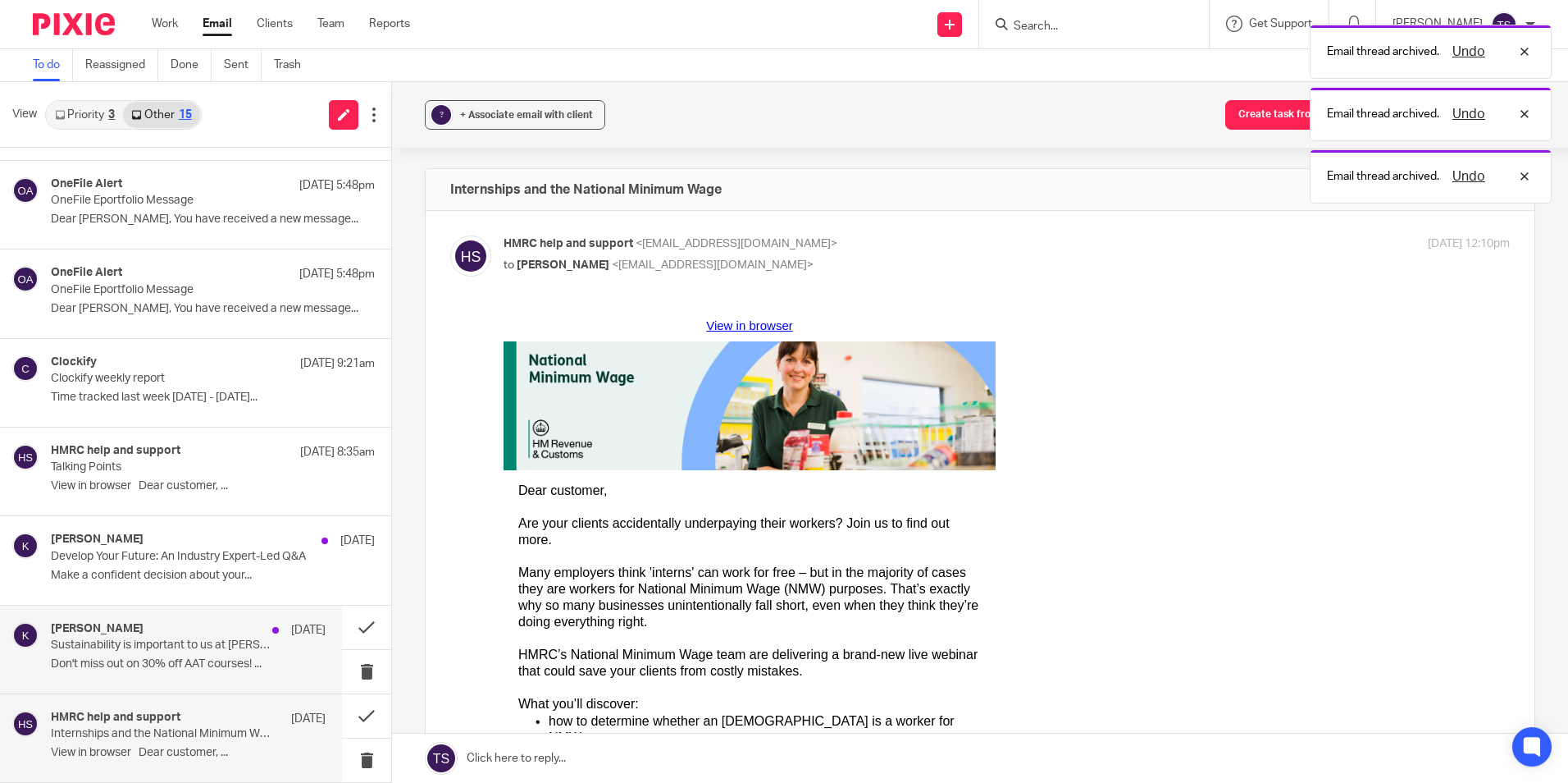
scroll to position [0, 0]
click at [228, 667] on p "Don't miss out on 30% off AAT courses! ..." at bounding box center [188, 664] width 274 height 14
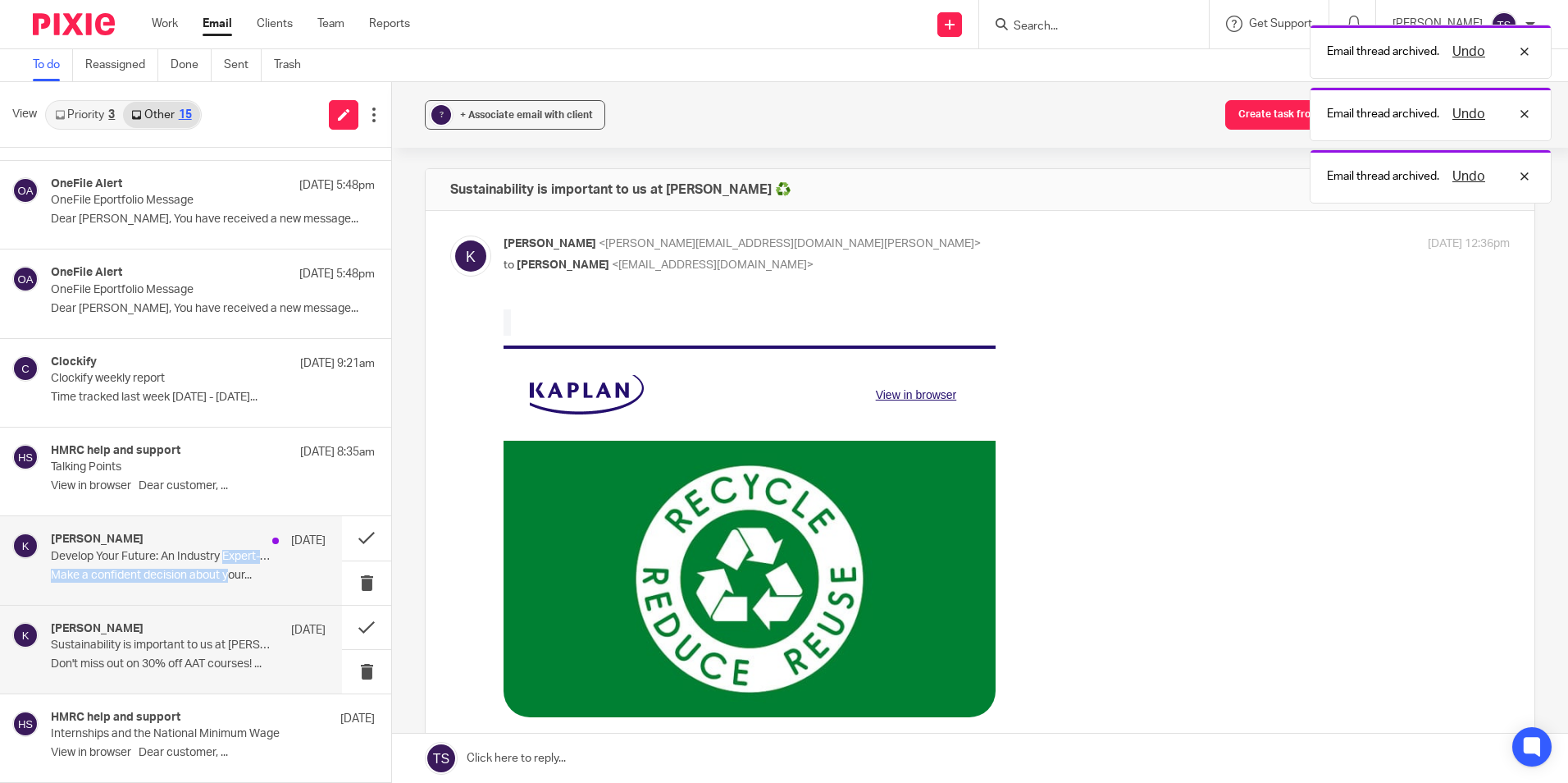
click at [225, 563] on div "[PERSON_NAME] [DATE] Develop Your Future: An Industry Expert-Led Q&A Make a con…" at bounding box center [188, 560] width 274 height 55
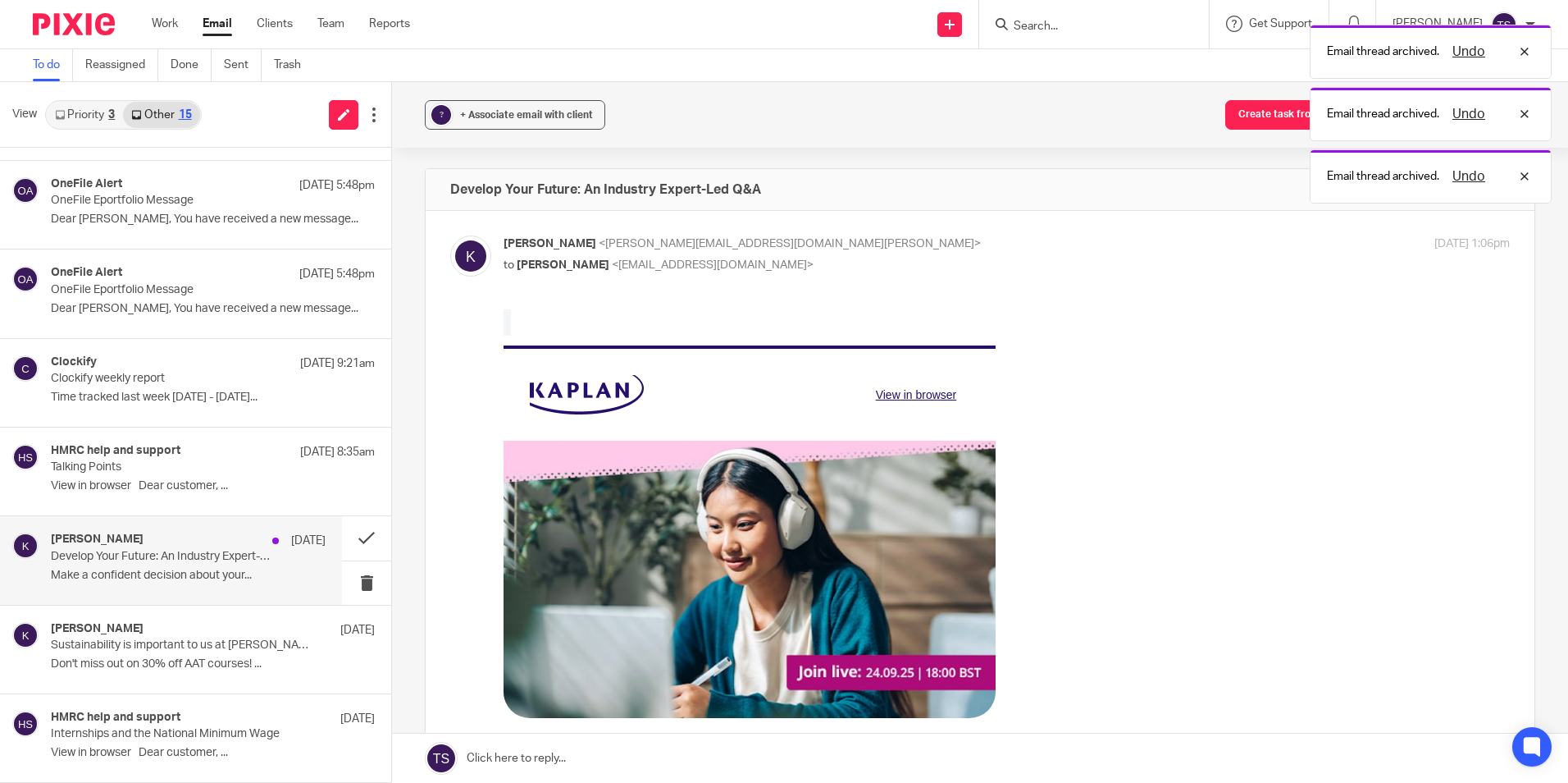
click at [292, 542] on p "[DATE]" at bounding box center [309, 541] width 34 height 16
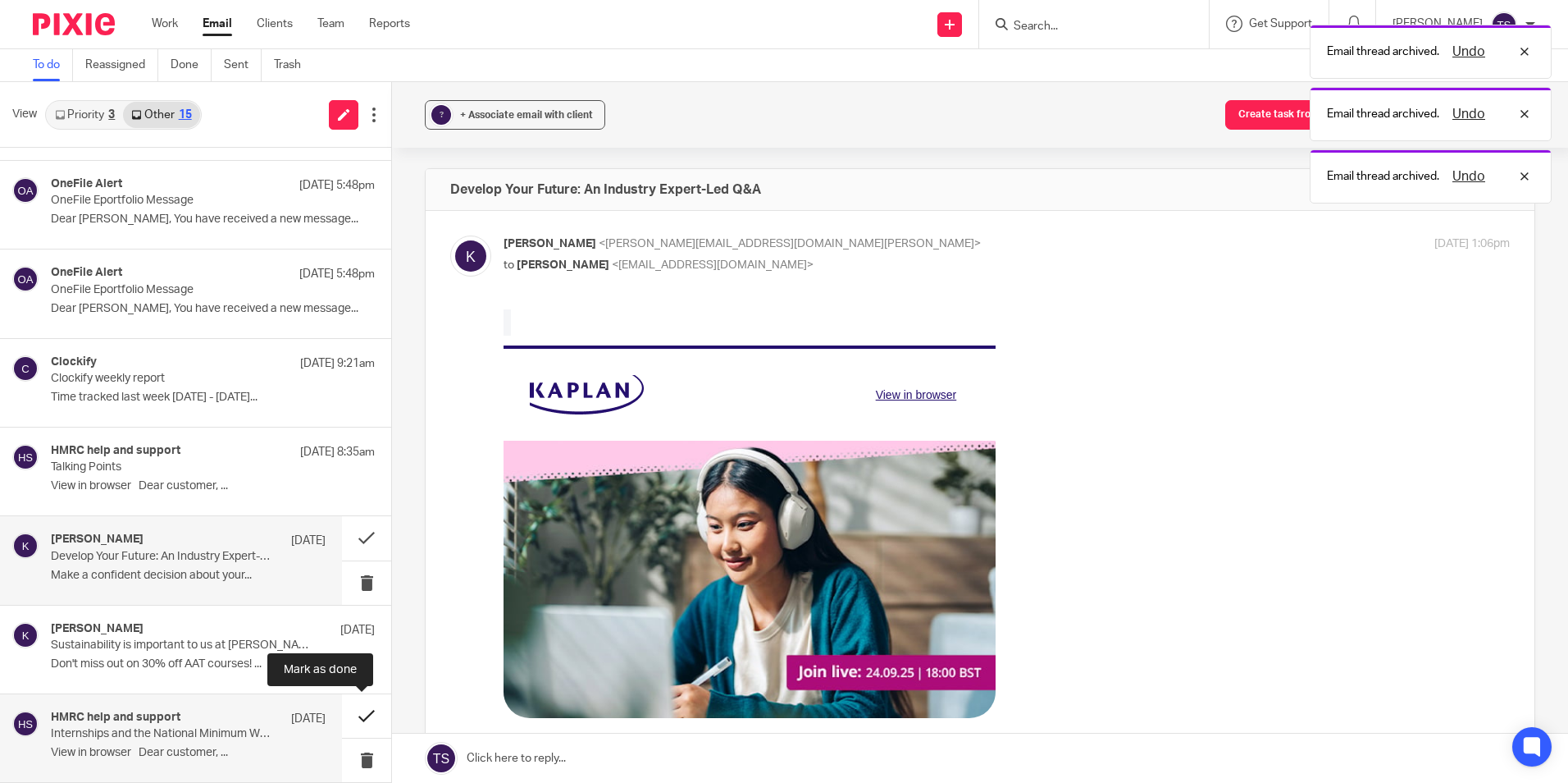
click at [363, 721] on button at bounding box center [366, 716] width 50 height 43
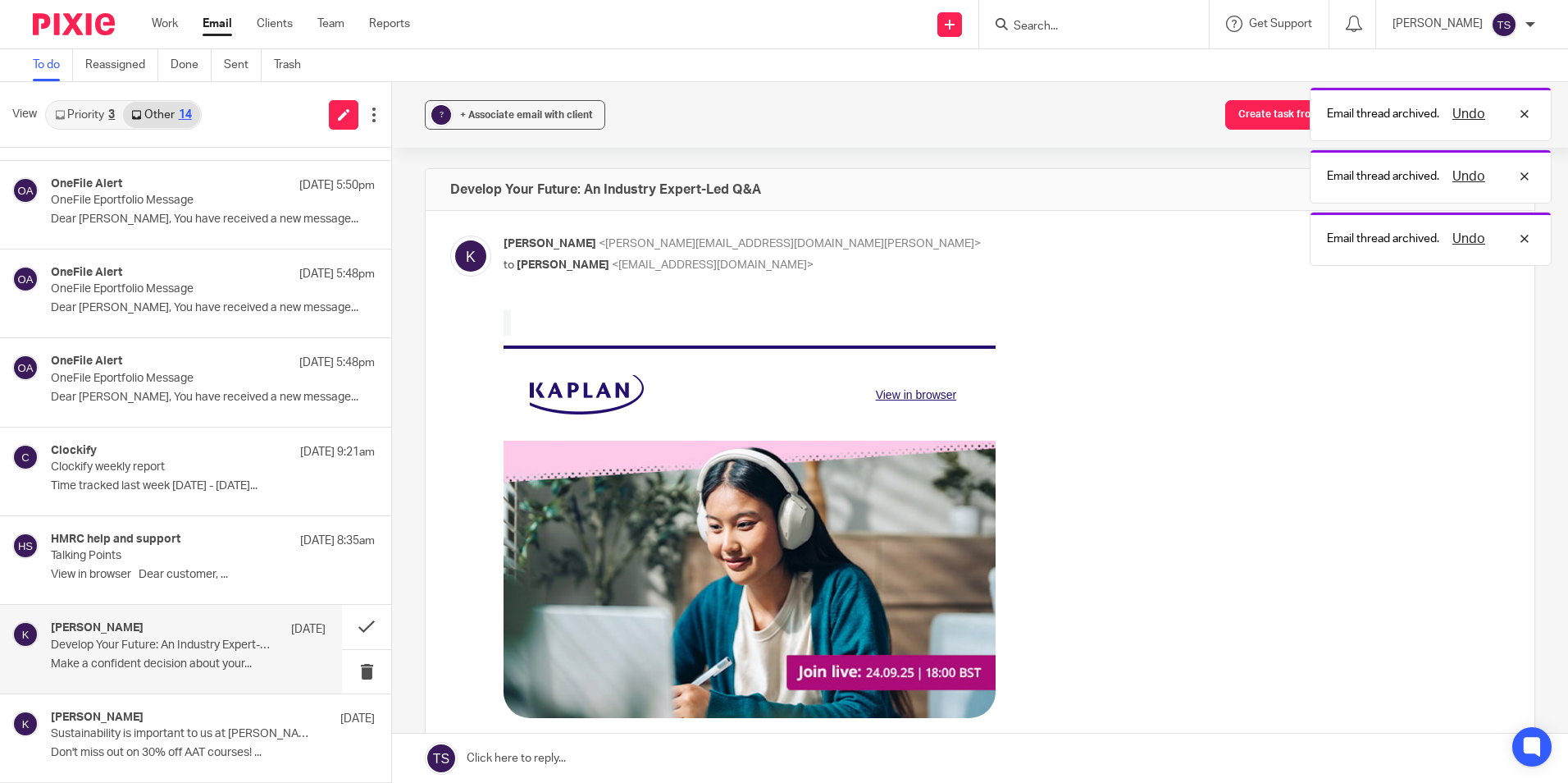
scroll to position [610, 0]
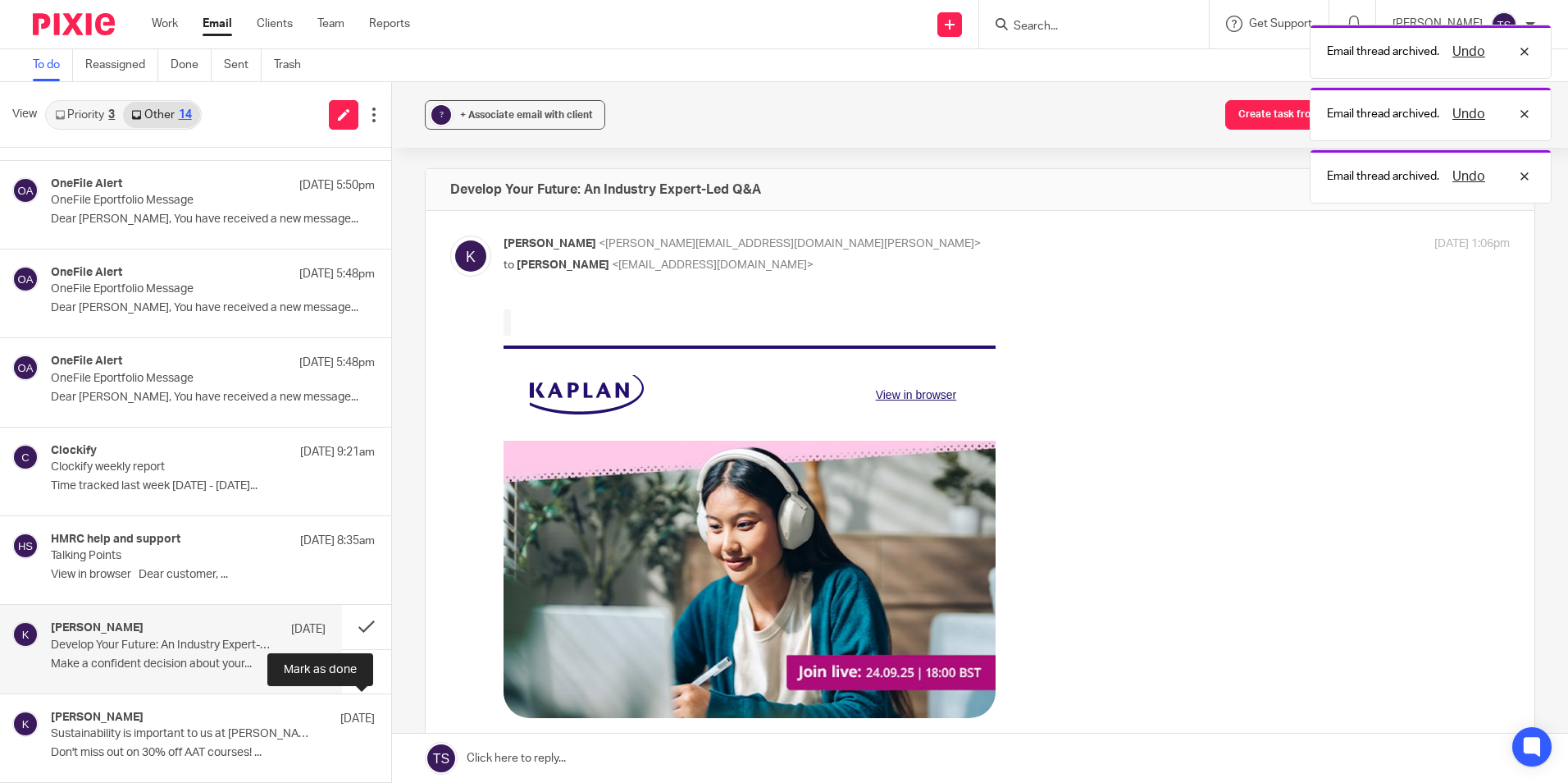
click at [391, 721] on button at bounding box center [397, 716] width 14 height 43
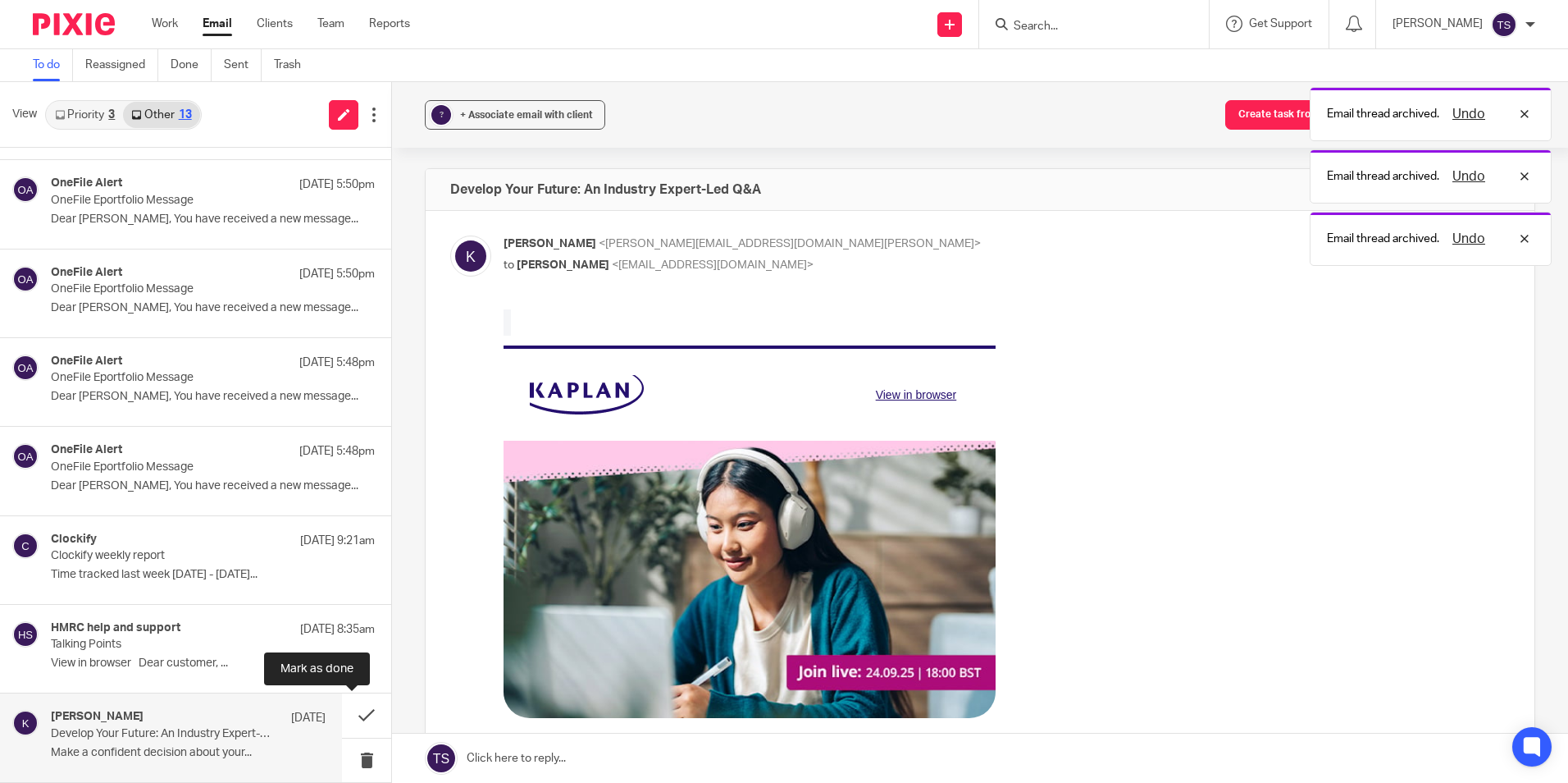
scroll to position [521, 0]
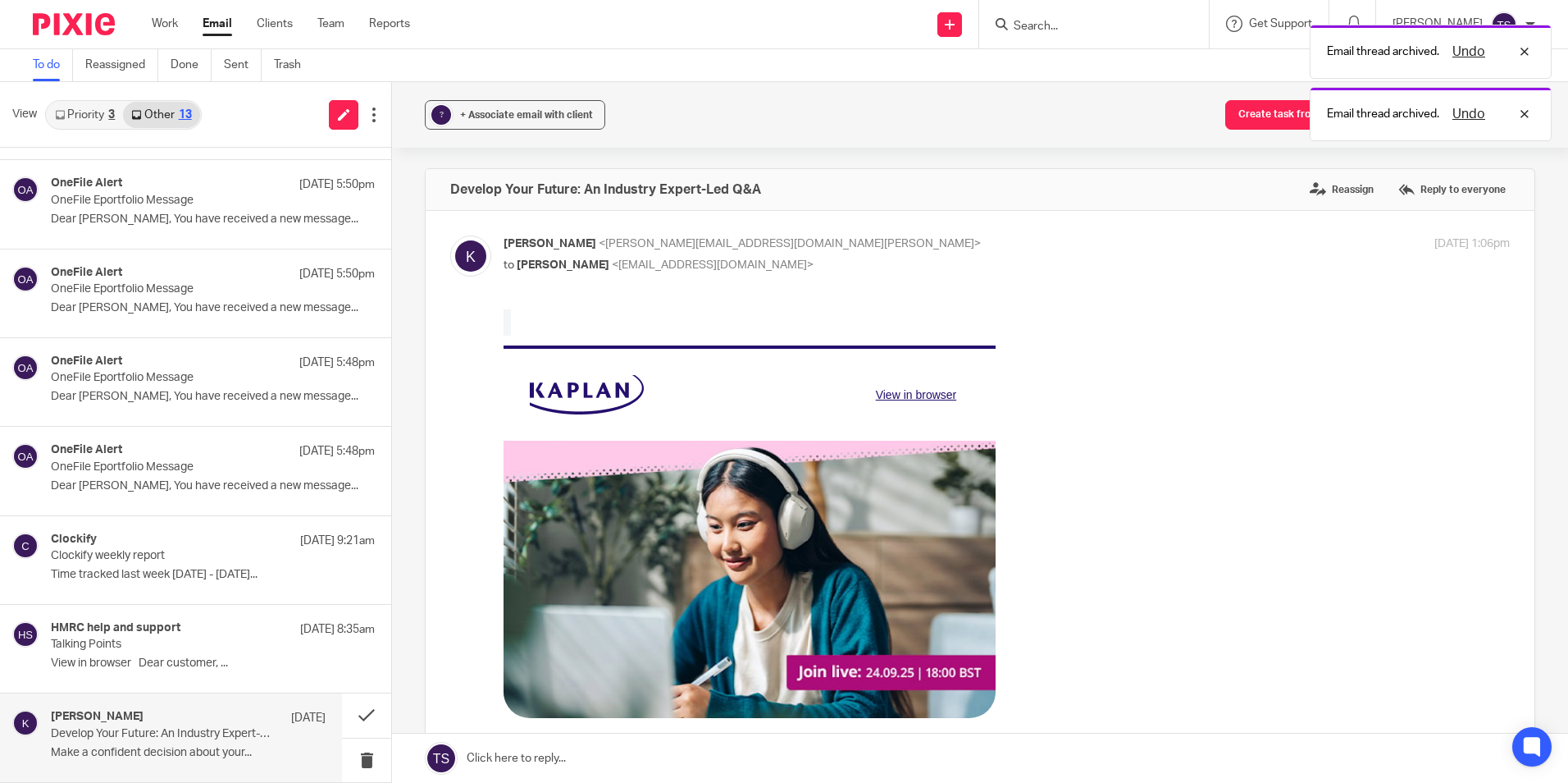
click at [263, 727] on div "[PERSON_NAME] [DATE] Develop Your Future: An Industry Expert-Led Q&A Make a con…" at bounding box center [188, 737] width 274 height 55
click at [354, 719] on button at bounding box center [366, 715] width 50 height 43
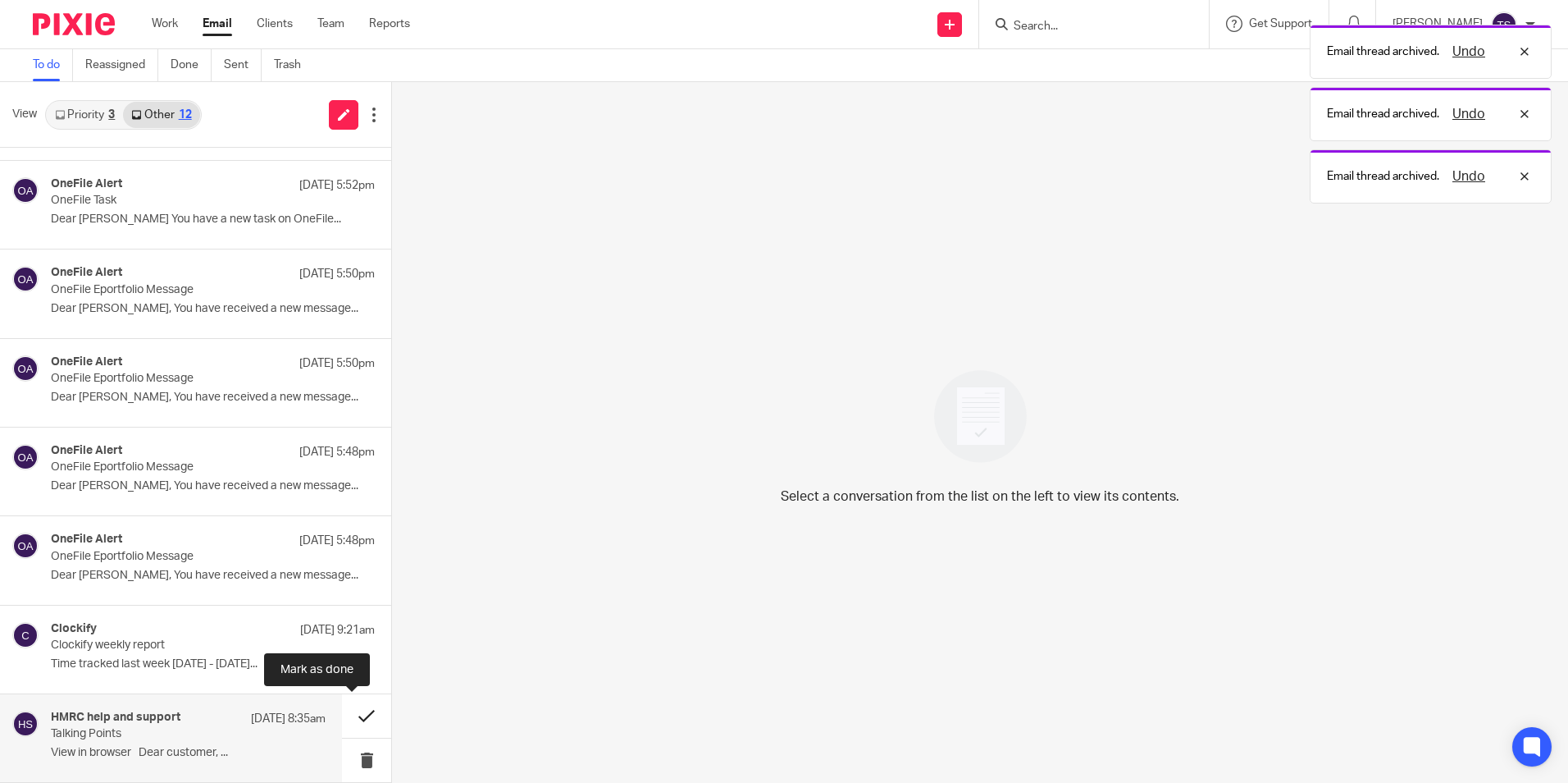
click at [354, 722] on button at bounding box center [366, 716] width 50 height 43
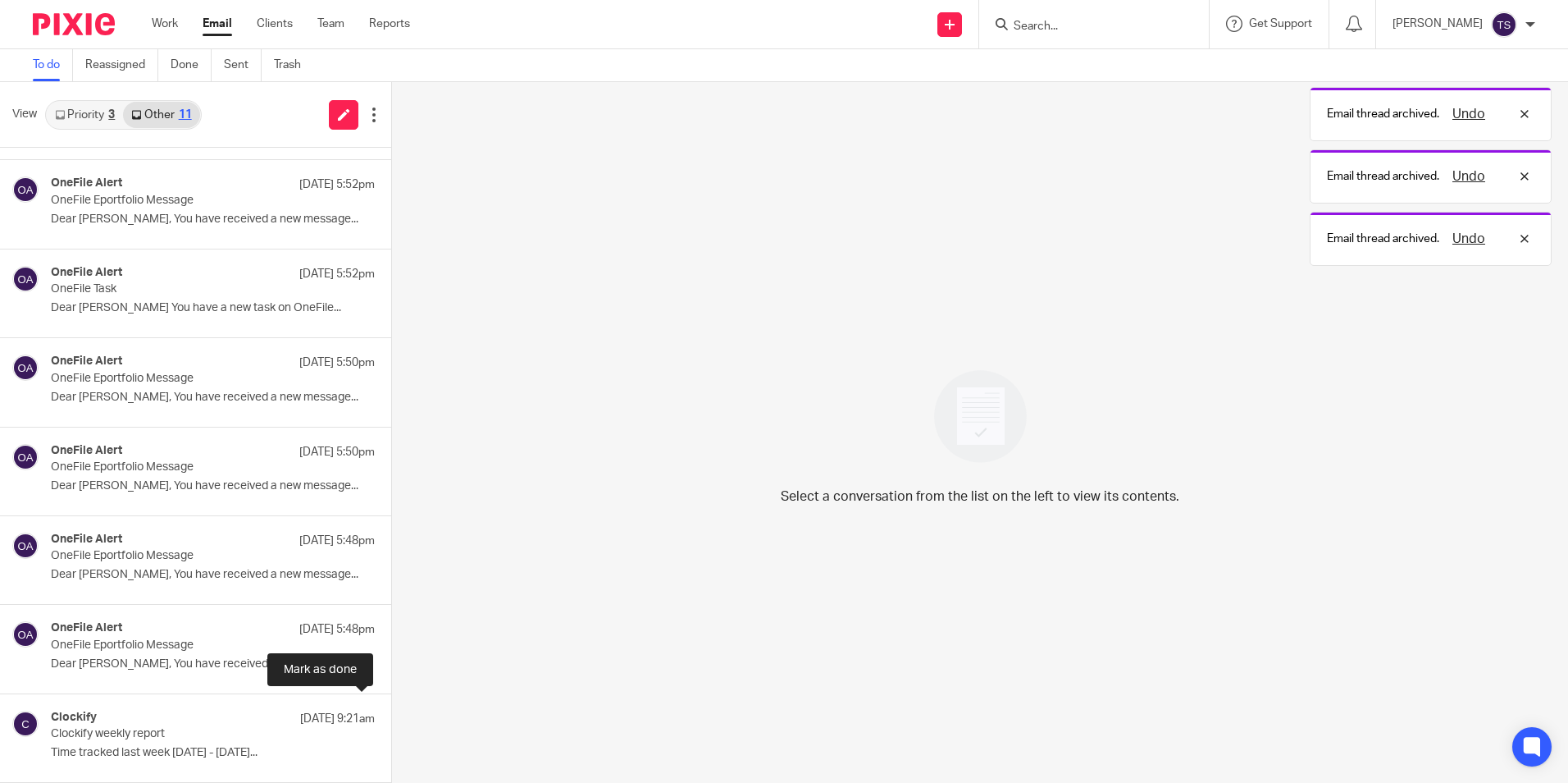
click at [391, 722] on button at bounding box center [397, 716] width 14 height 43
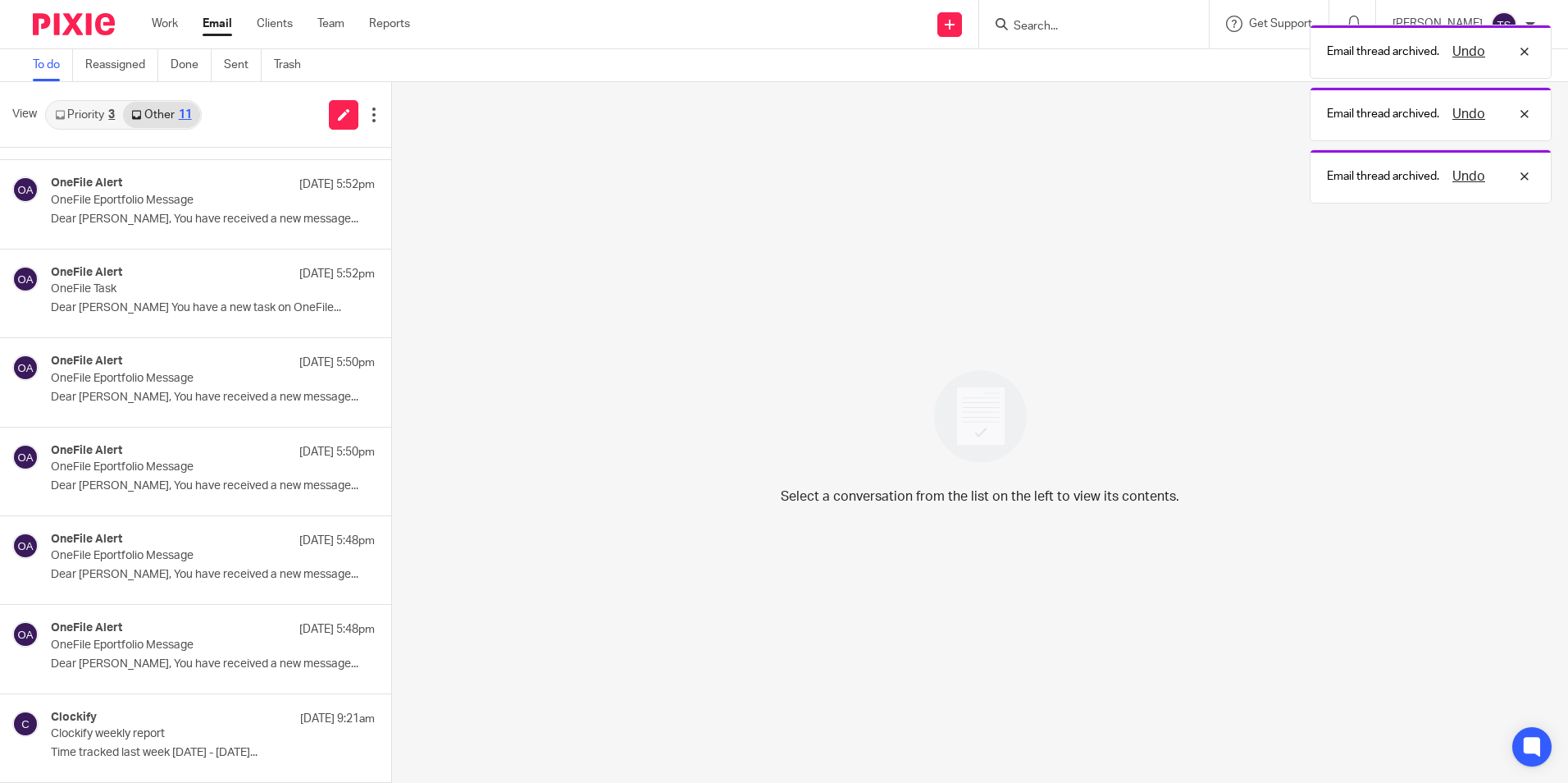
scroll to position [255, 0]
click at [391, 722] on button at bounding box center [397, 715] width 14 height 43
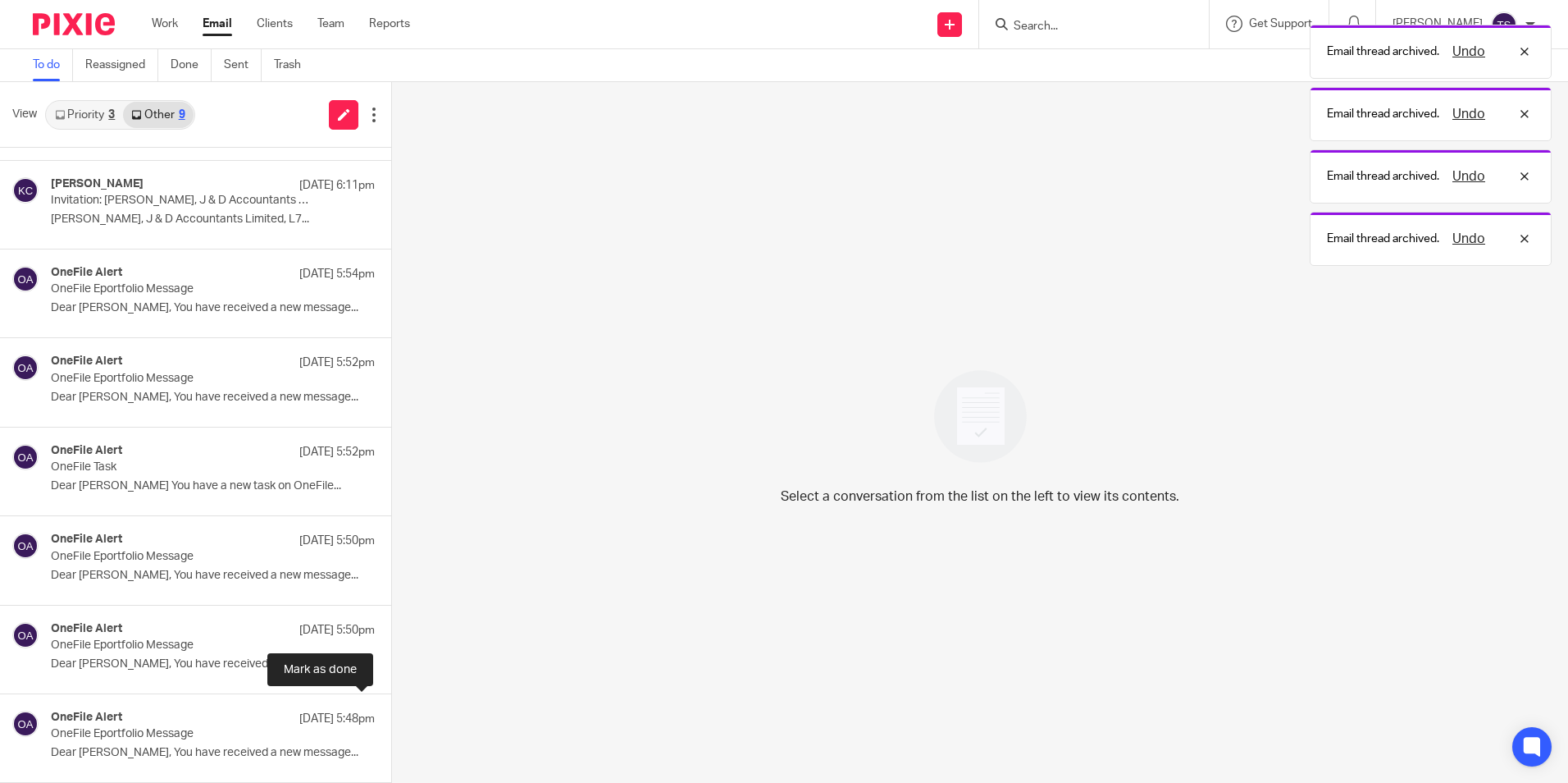
click at [391, 722] on button at bounding box center [397, 716] width 14 height 43
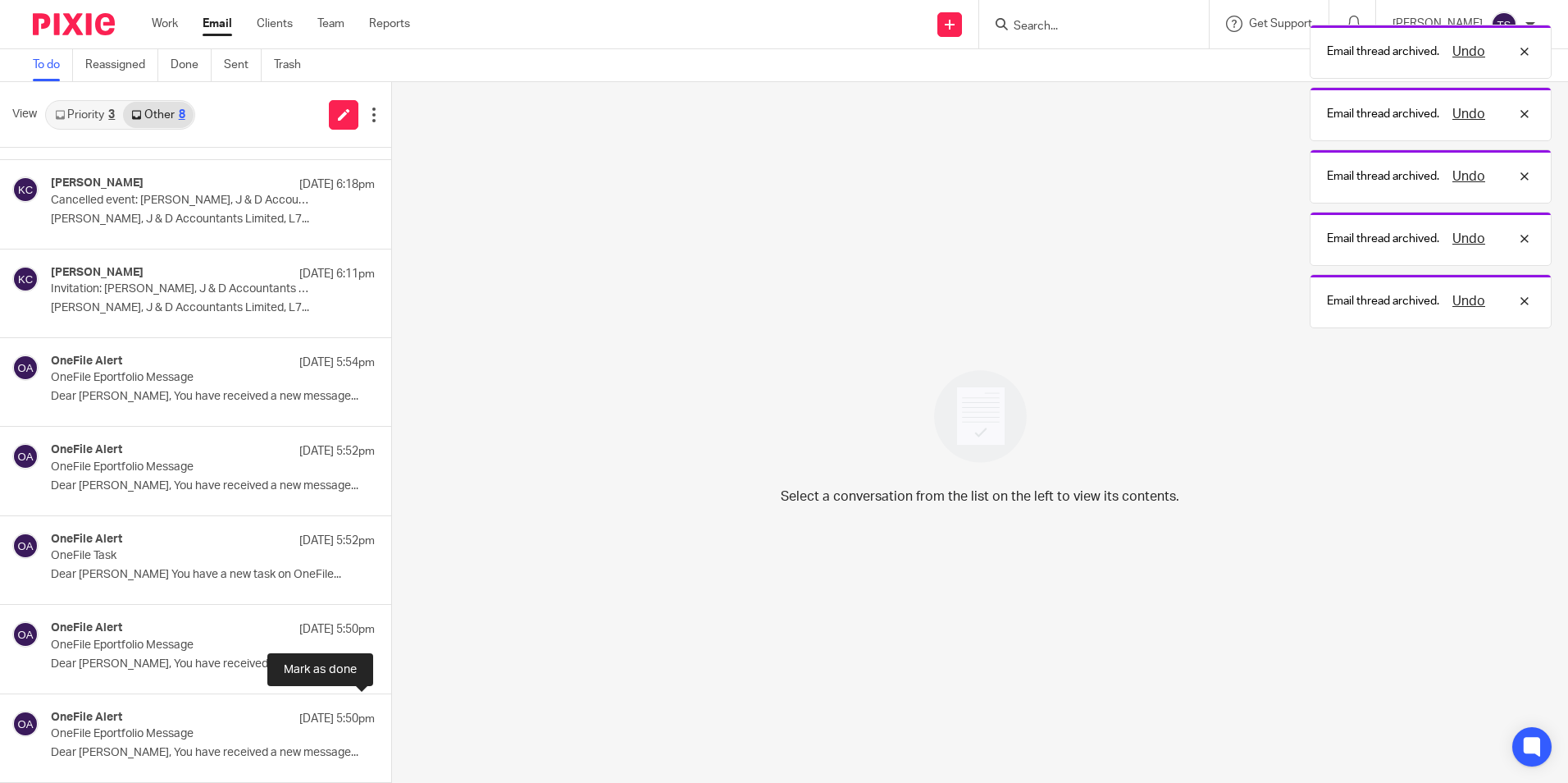
click at [391, 722] on button at bounding box center [397, 716] width 14 height 43
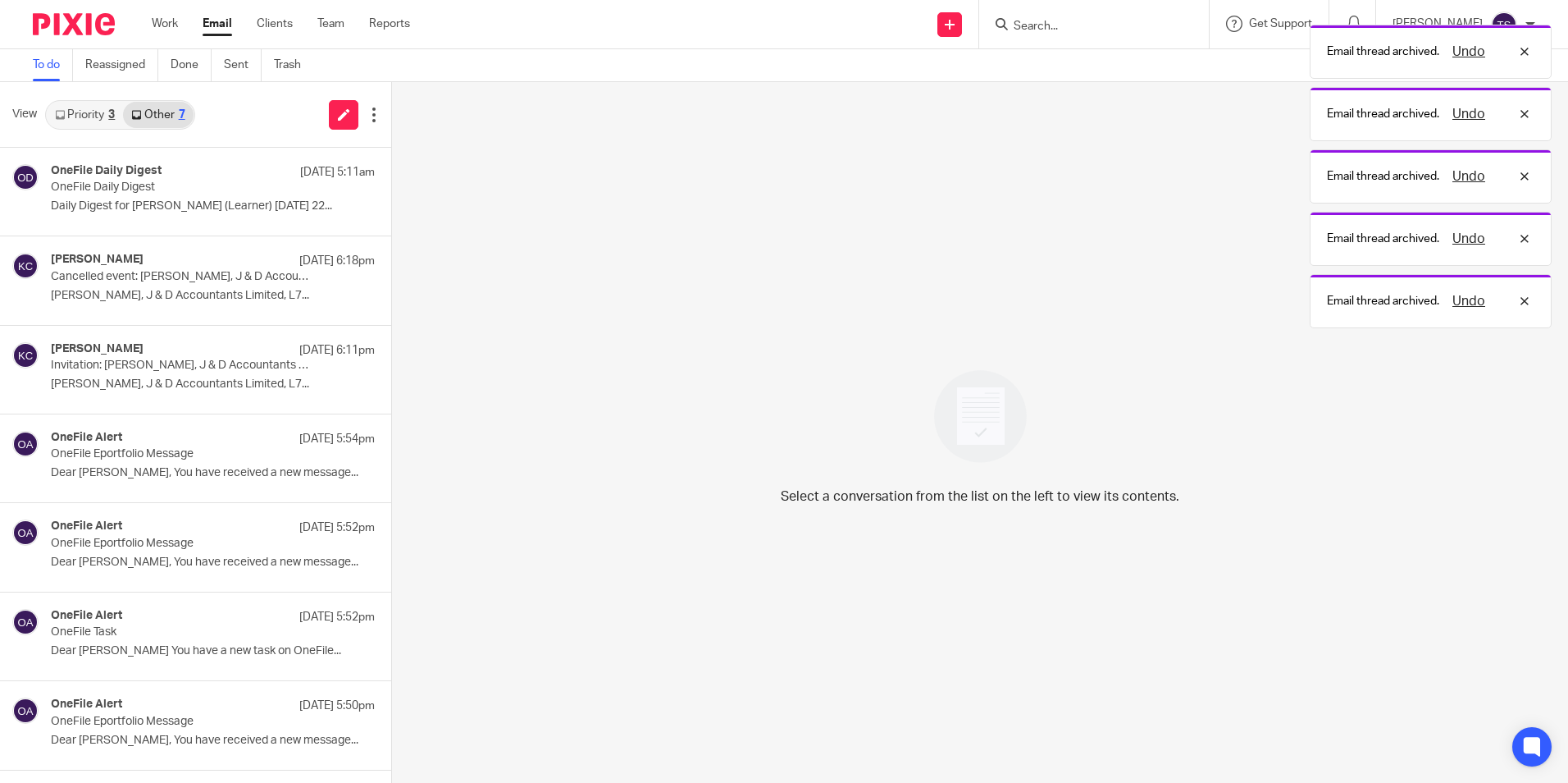
scroll to position [0, 0]
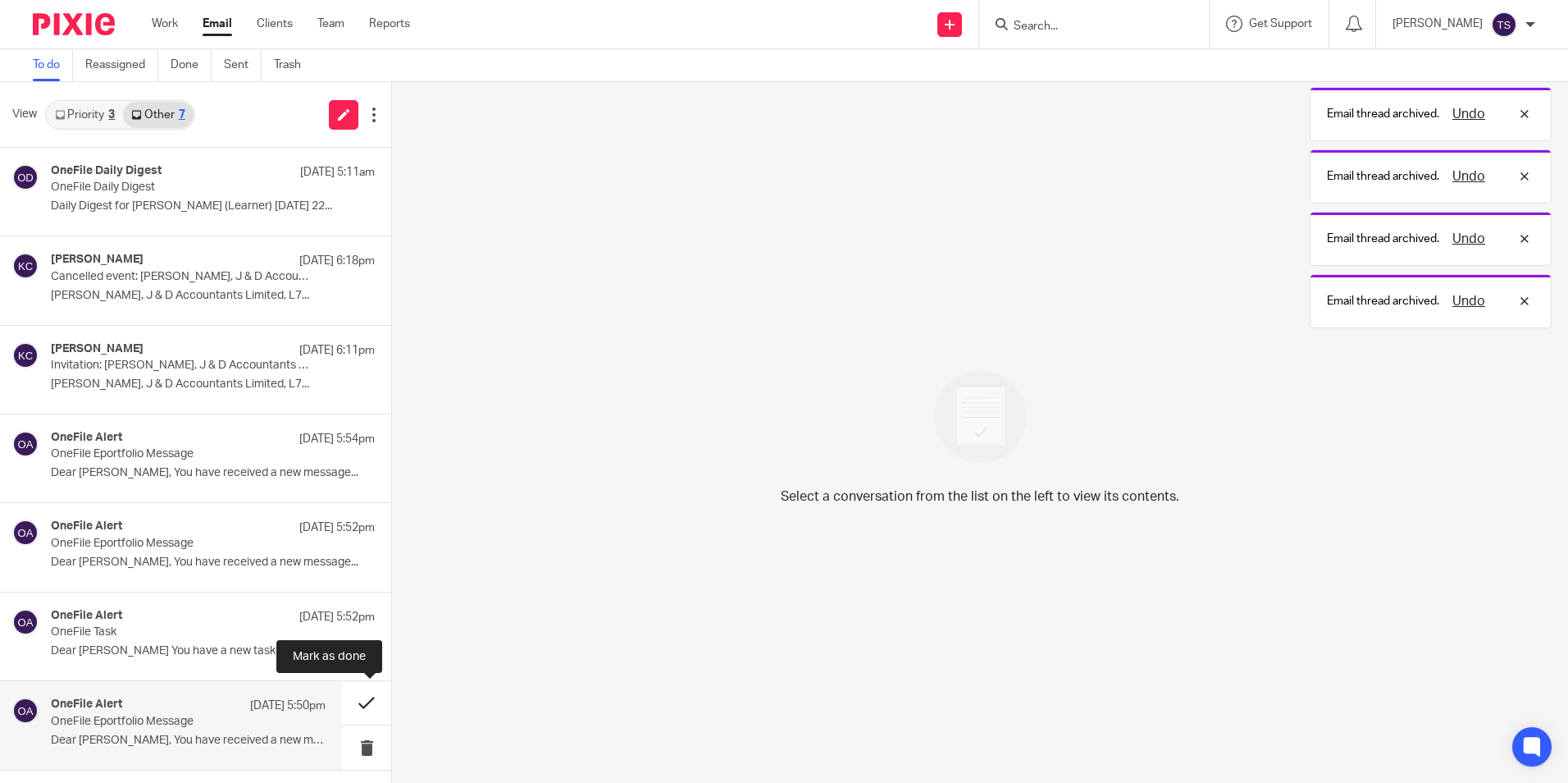
click at [362, 701] on button at bounding box center [366, 703] width 50 height 43
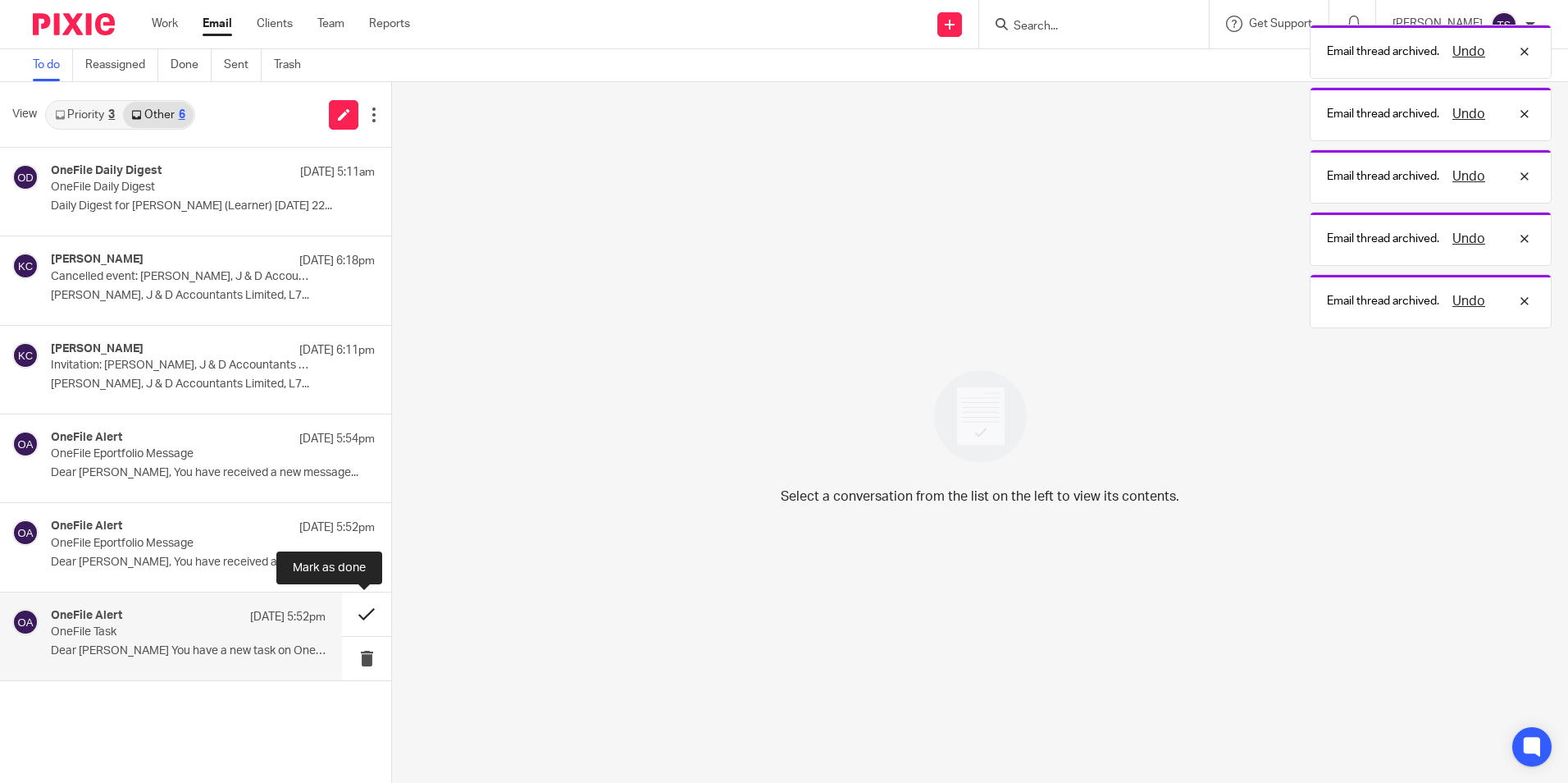
click at [362, 618] on button at bounding box center [366, 614] width 50 height 43
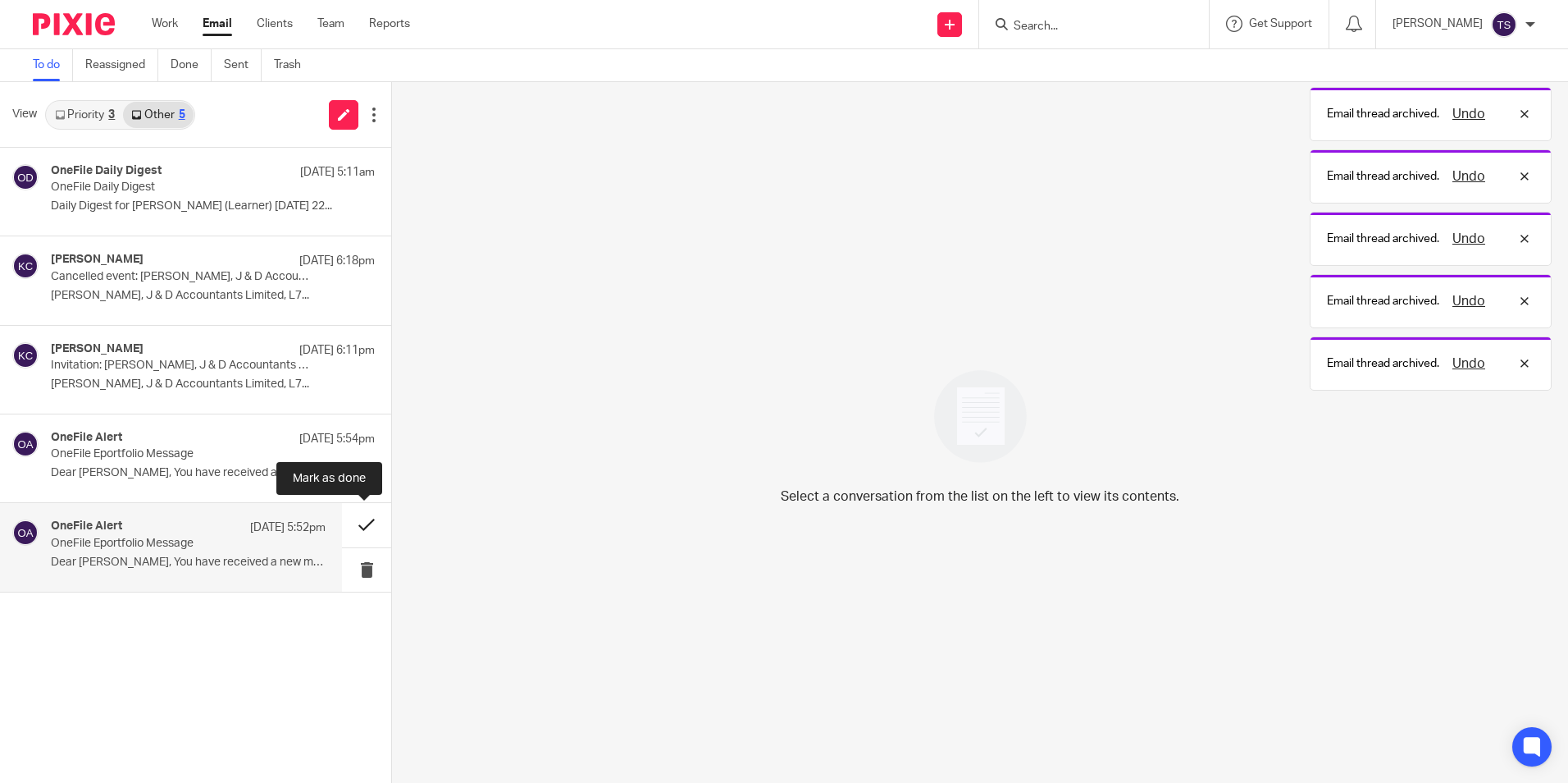
click at [362, 524] on button at bounding box center [366, 525] width 50 height 43
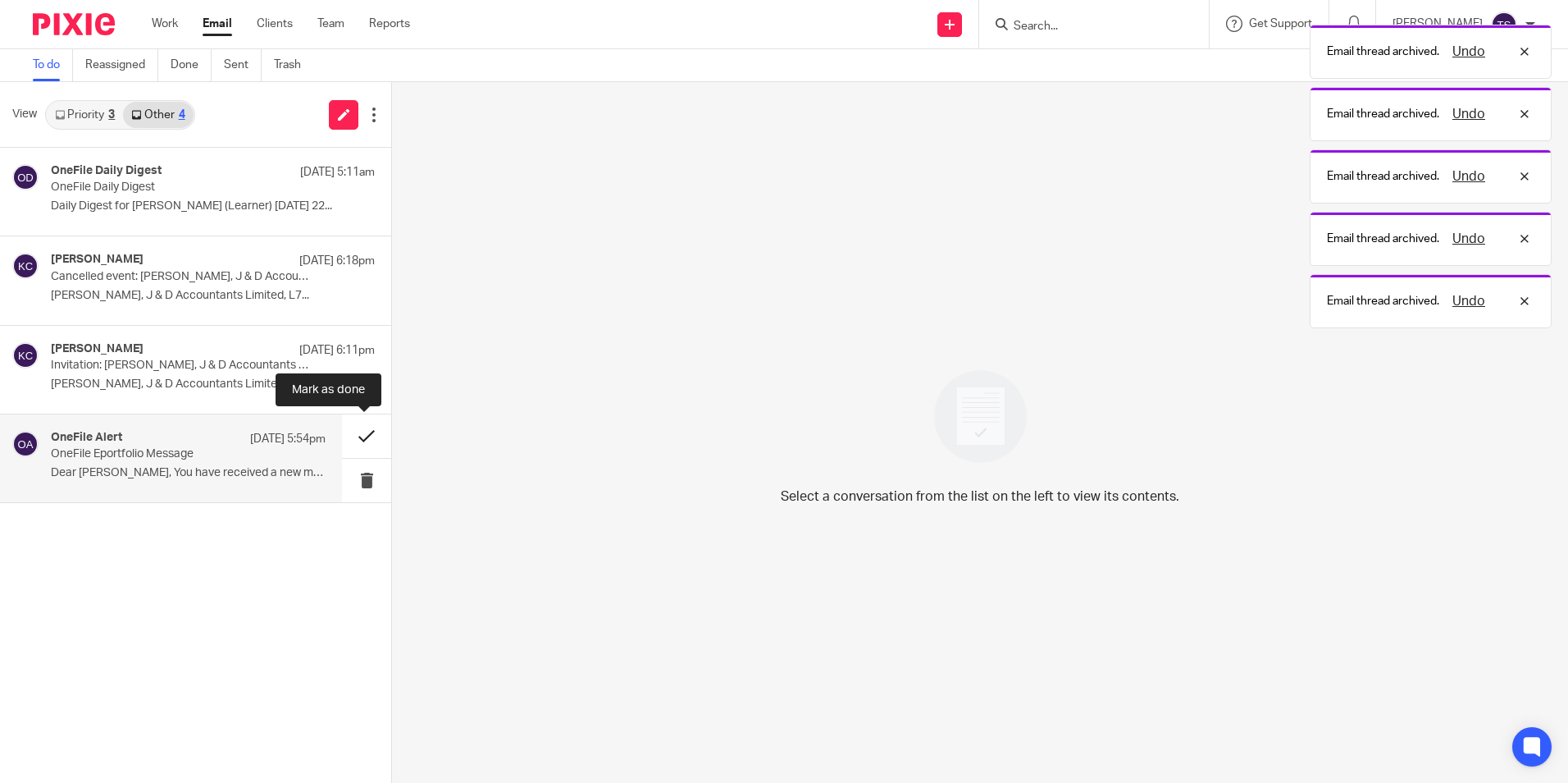
click at [362, 435] on button at bounding box center [366, 436] width 50 height 43
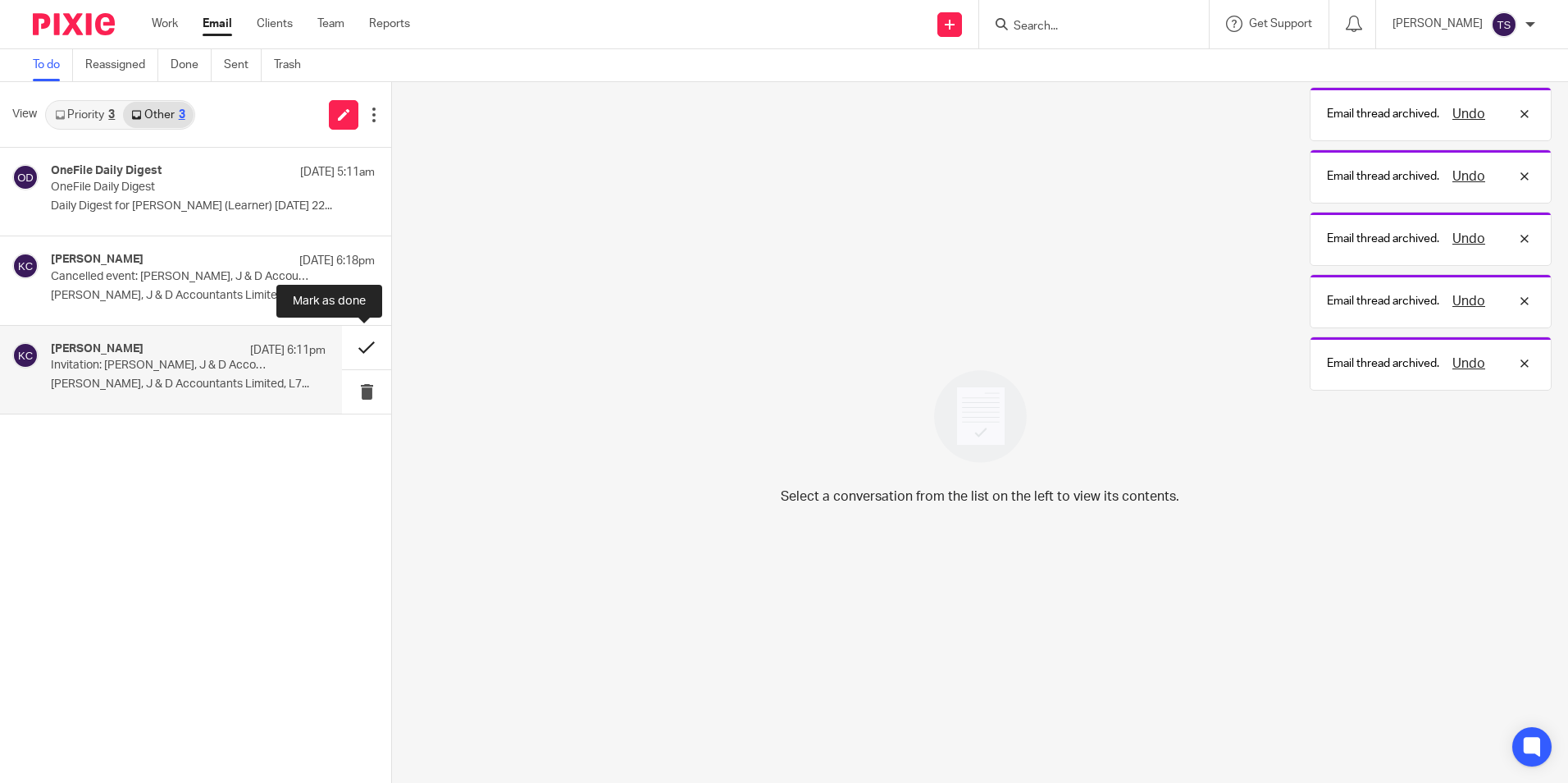
click at [358, 353] on button at bounding box center [366, 348] width 50 height 43
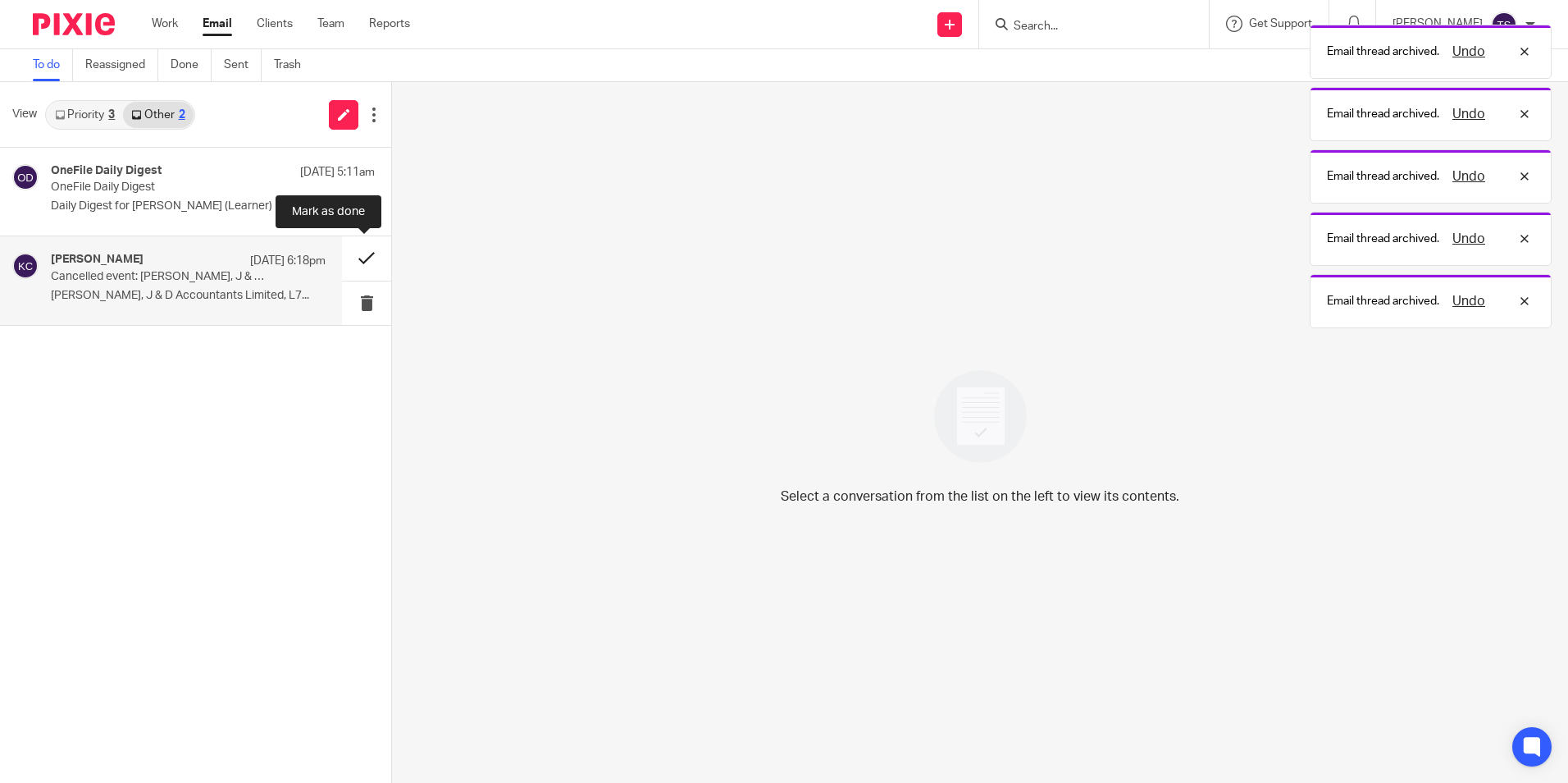
click at [359, 253] on button at bounding box center [366, 258] width 50 height 43
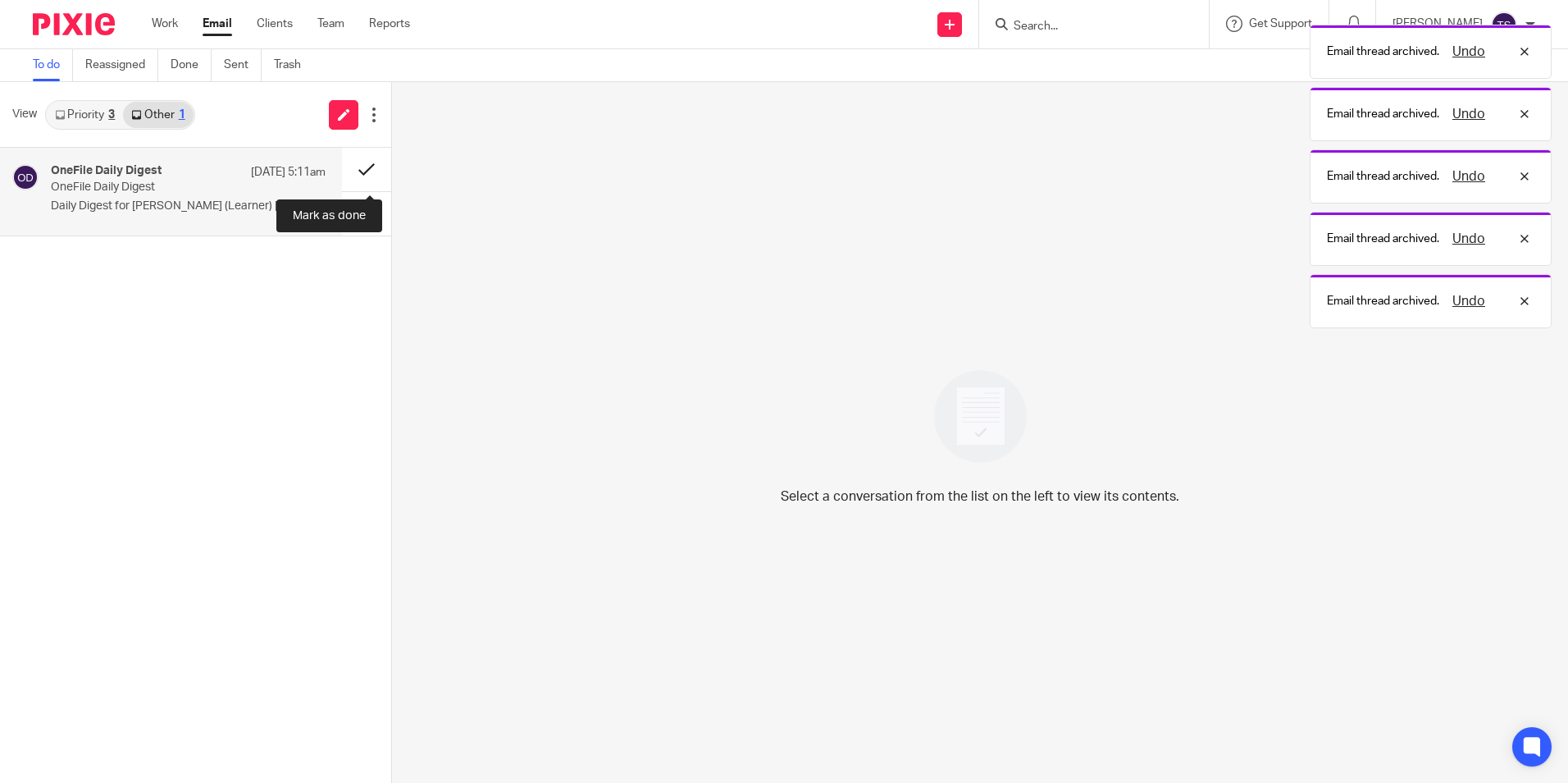
click at [366, 163] on button at bounding box center [366, 170] width 50 height 43
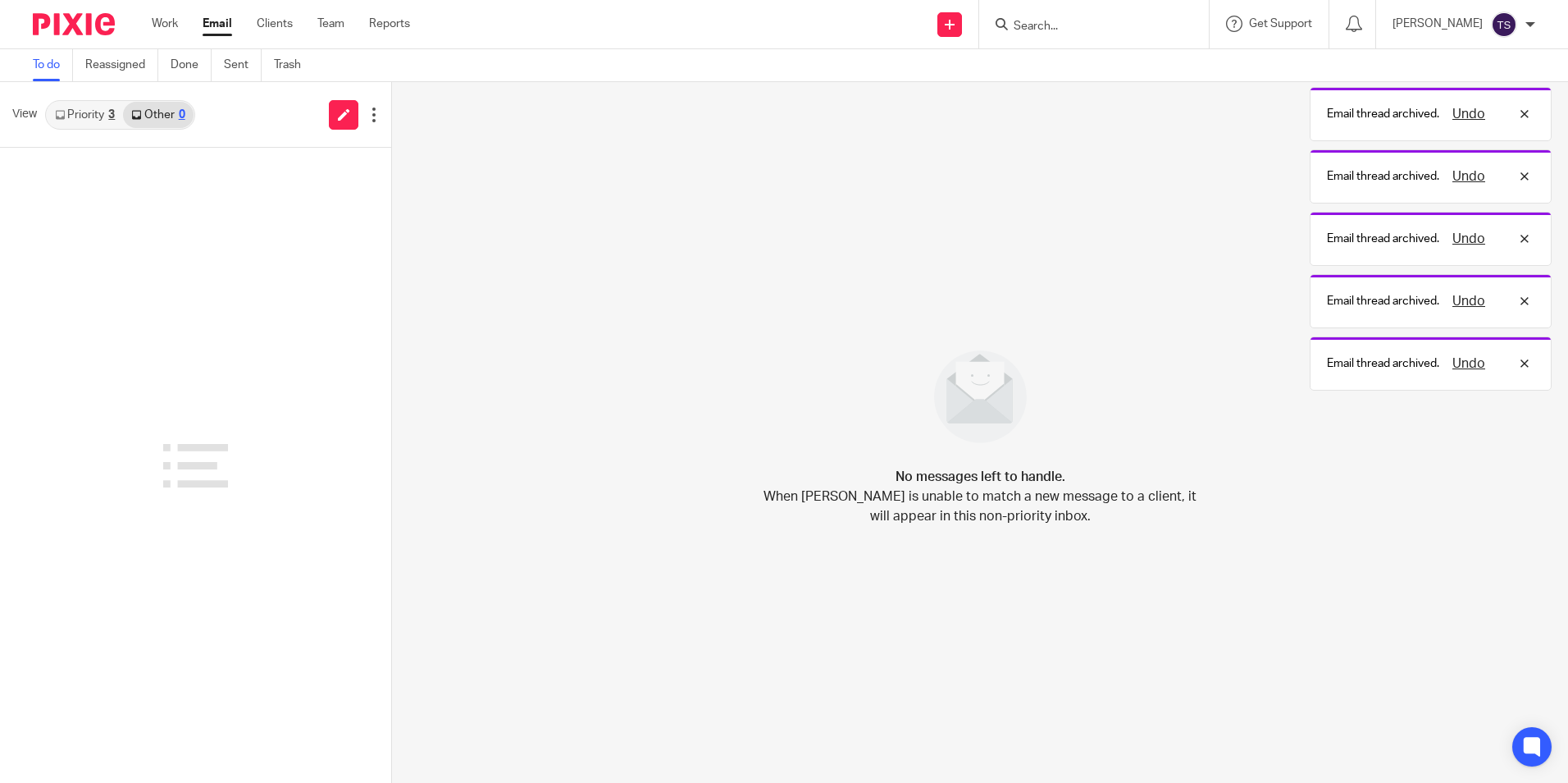
click at [70, 107] on link "Priority 3" at bounding box center [85, 115] width 76 height 26
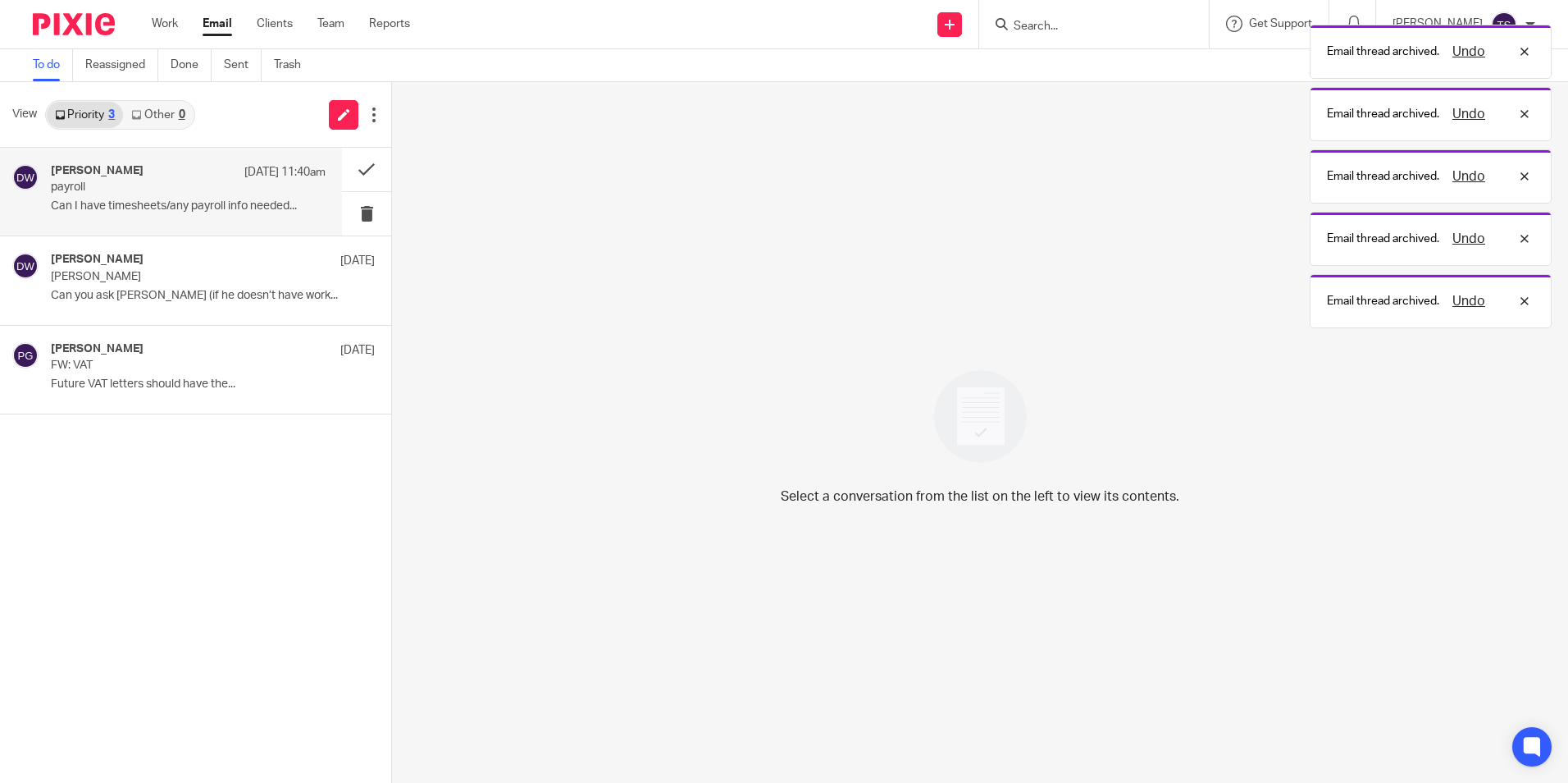
click at [252, 192] on p "payroll" at bounding box center [160, 187] width 219 height 14
